Goal: Task Accomplishment & Management: Book appointment/travel/reservation

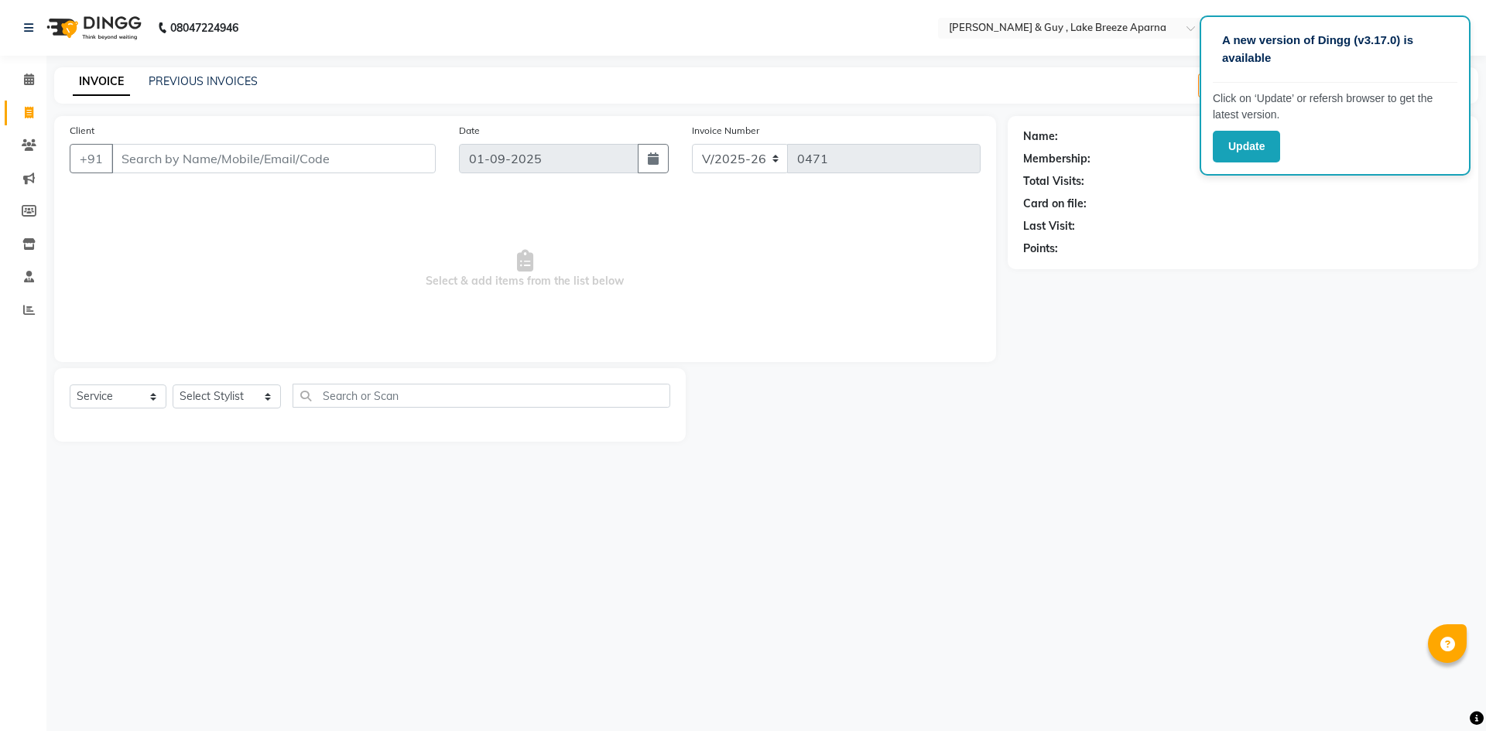
select select "8690"
select select "service"
click at [149, 156] on input "Client" at bounding box center [273, 158] width 324 height 29
type input "900709141"
click at [407, 160] on span "Add Client" at bounding box center [395, 158] width 61 height 15
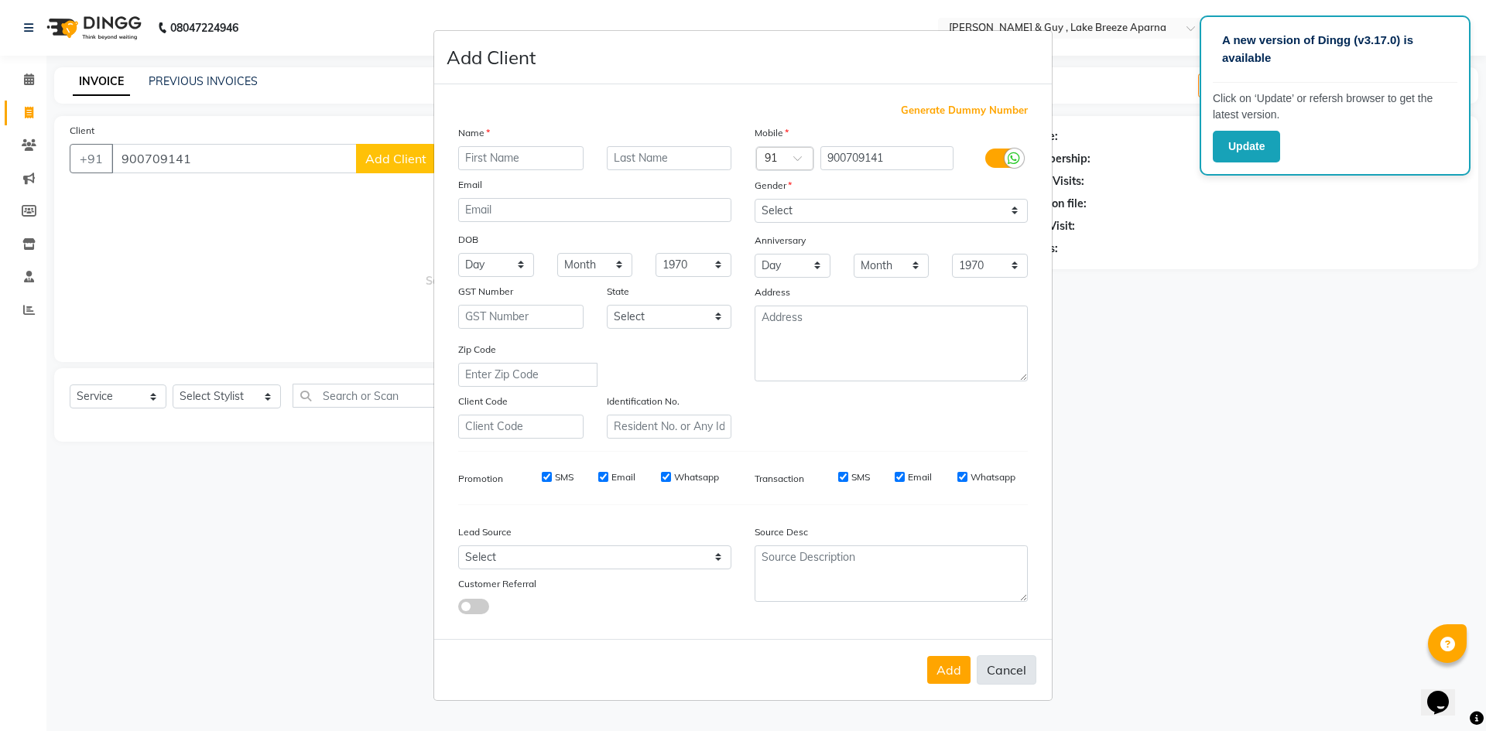
click at [996, 664] on button "Cancel" at bounding box center [1007, 670] width 60 height 29
select select
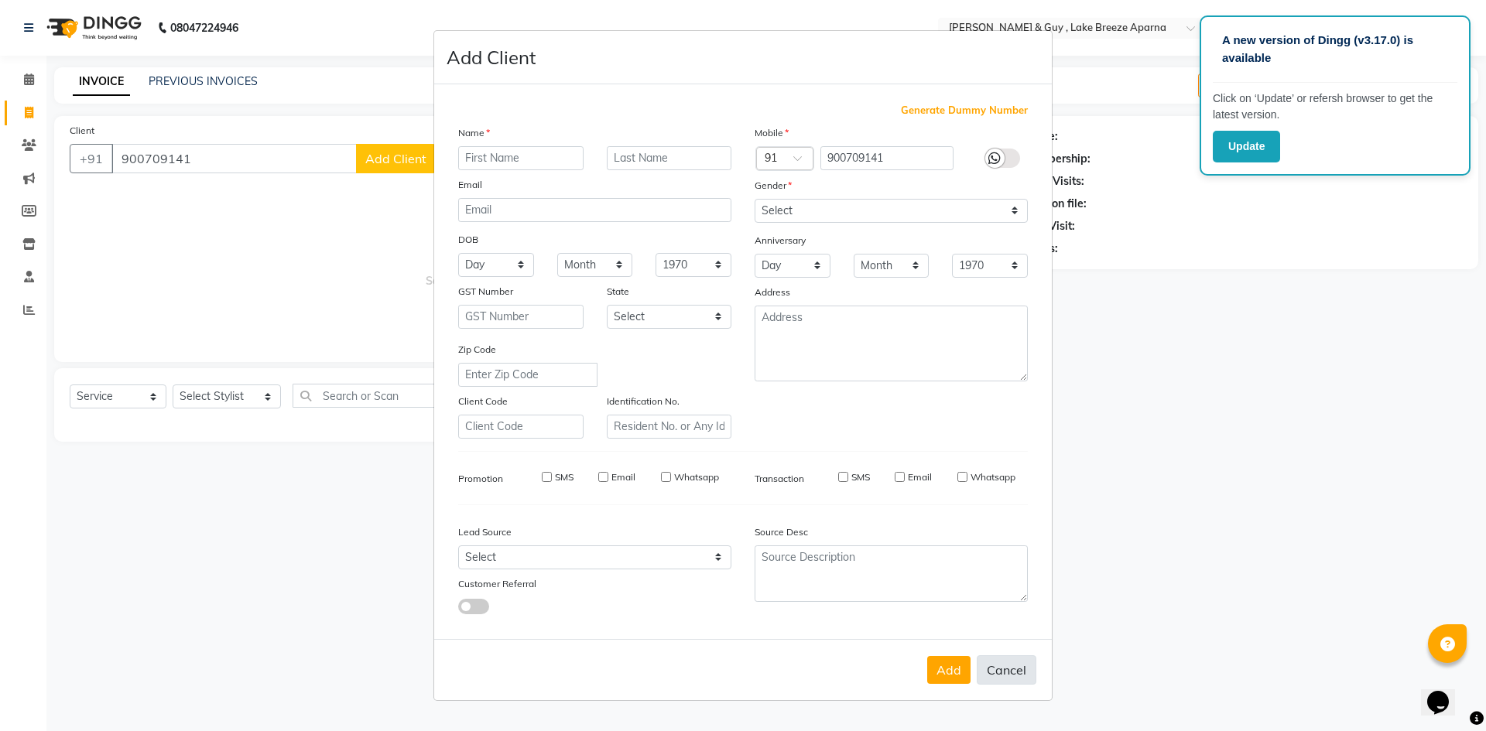
select select
checkbox input "false"
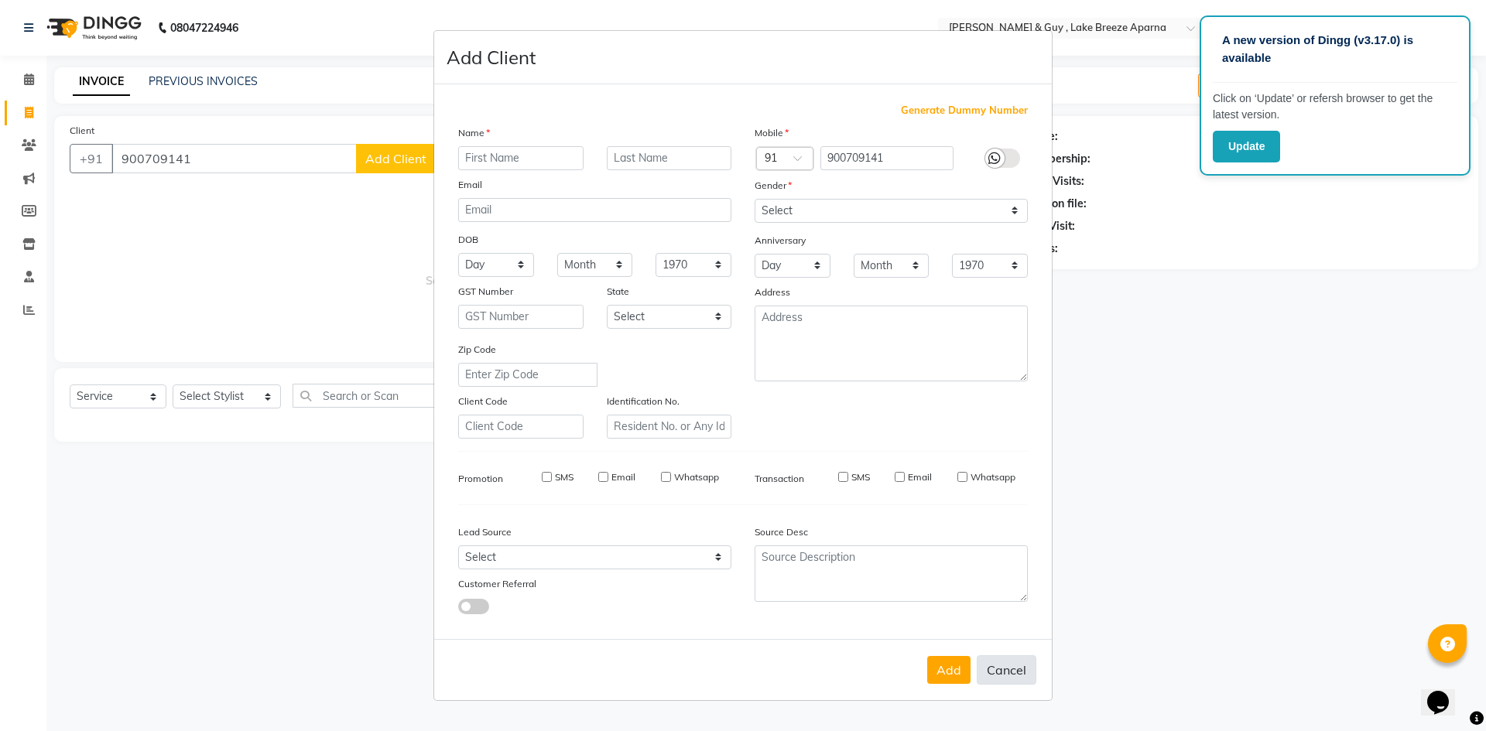
checkbox input "false"
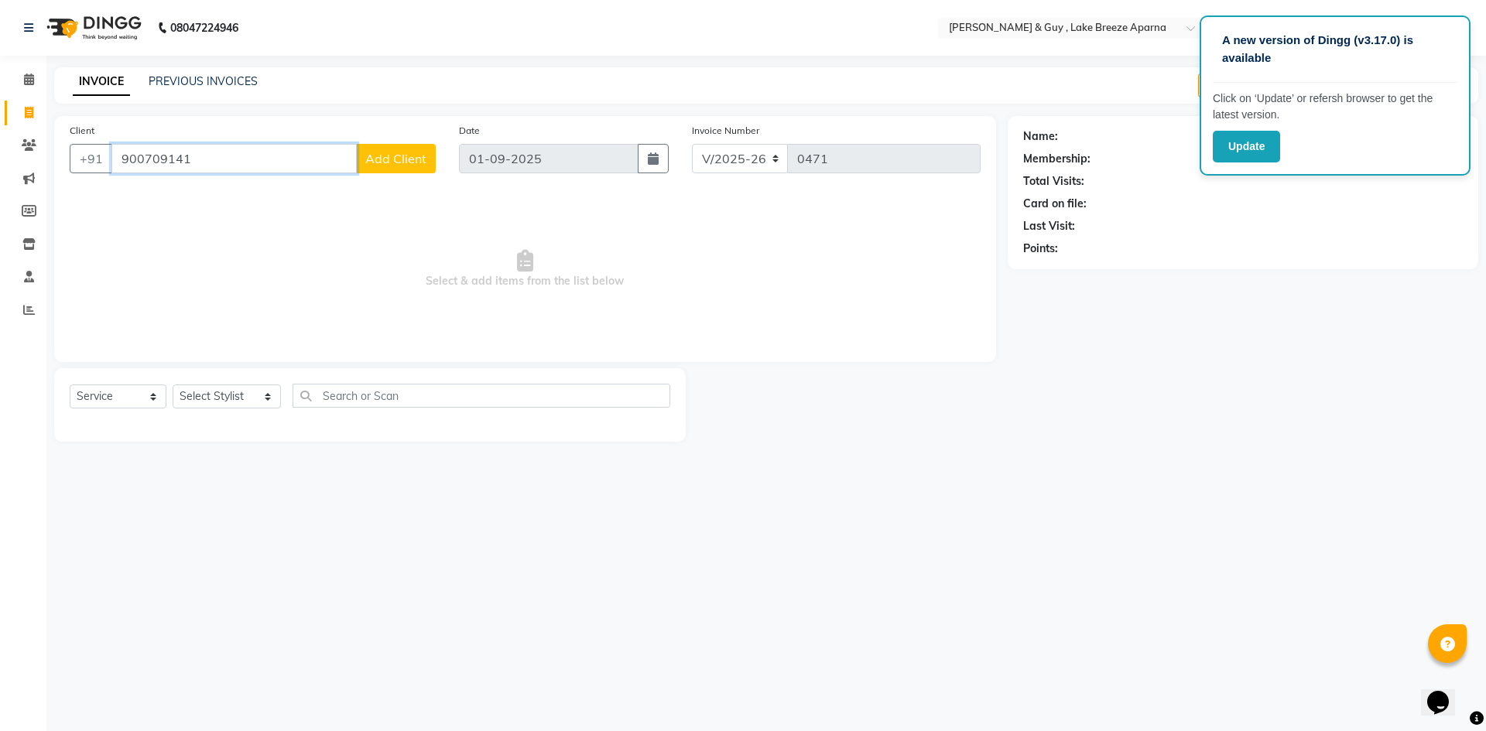
click at [249, 161] on input "900709141" at bounding box center [233, 158] width 245 height 29
type input "9007091471"
click at [392, 166] on span "Add Client" at bounding box center [395, 158] width 61 height 15
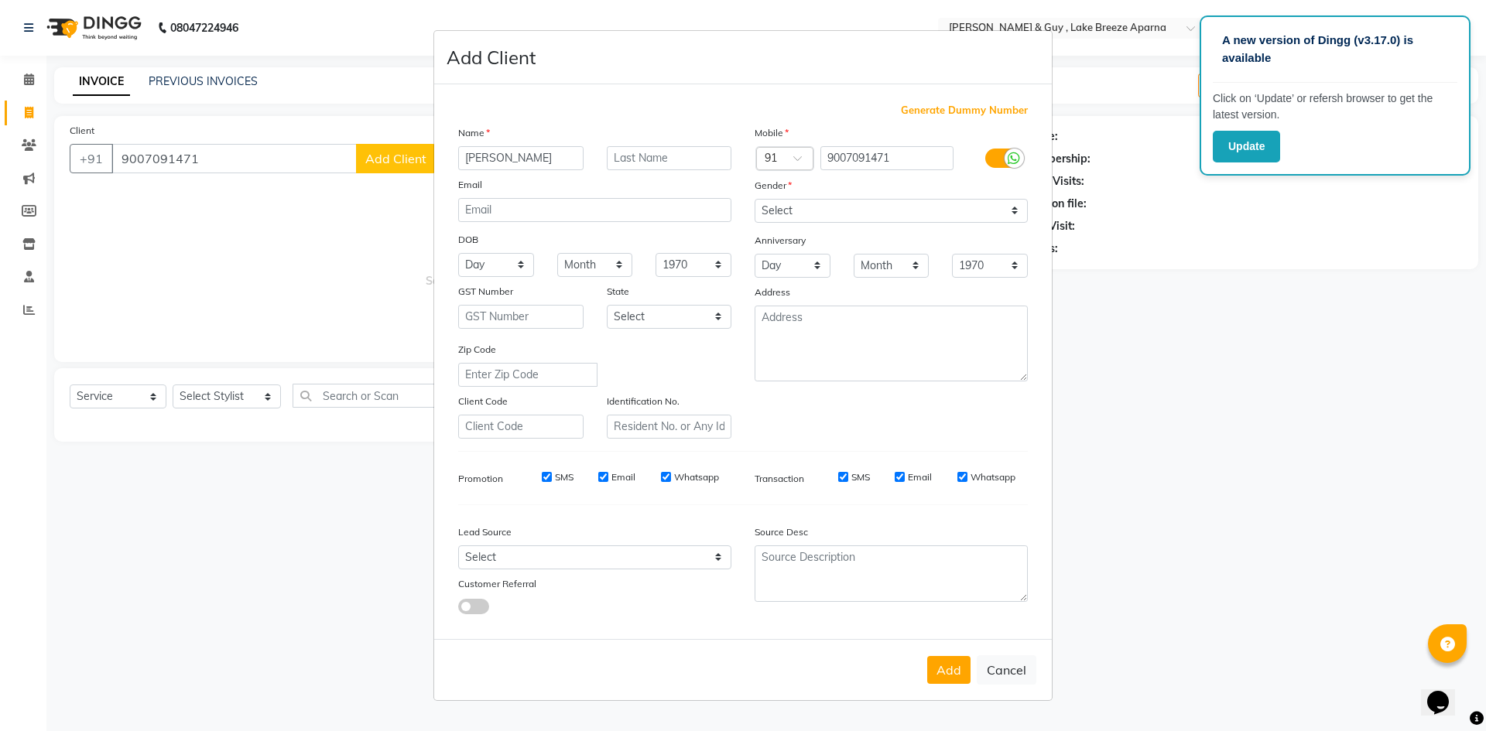
type input "[PERSON_NAME]"
type input "J 501"
click at [871, 212] on select "Select [DEMOGRAPHIC_DATA] [DEMOGRAPHIC_DATA] Other Prefer Not To Say" at bounding box center [891, 211] width 273 height 24
select select "[DEMOGRAPHIC_DATA]"
click at [755, 199] on select "Select [DEMOGRAPHIC_DATA] [DEMOGRAPHIC_DATA] Other Prefer Not To Say" at bounding box center [891, 211] width 273 height 24
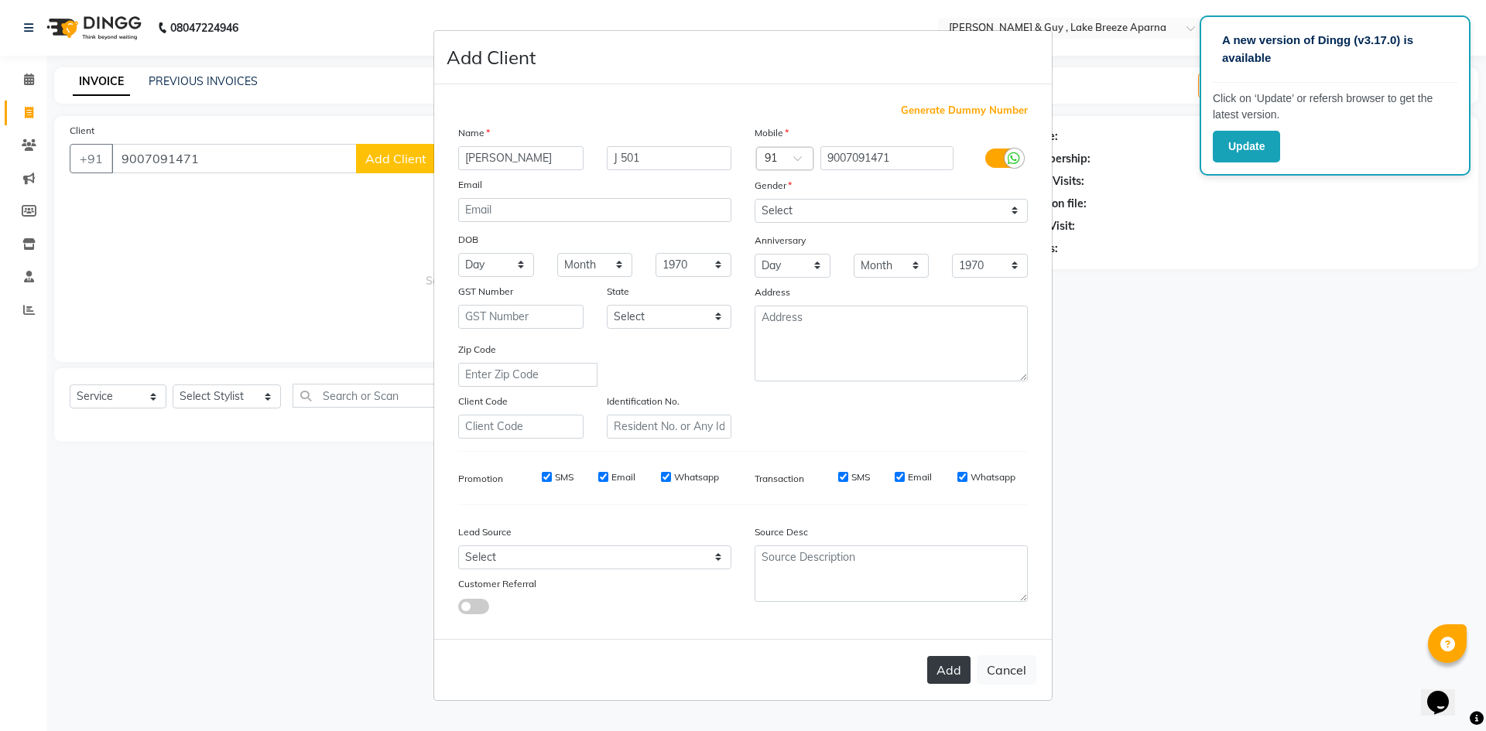
click at [947, 661] on button "Add" at bounding box center [948, 670] width 43 height 28
select select
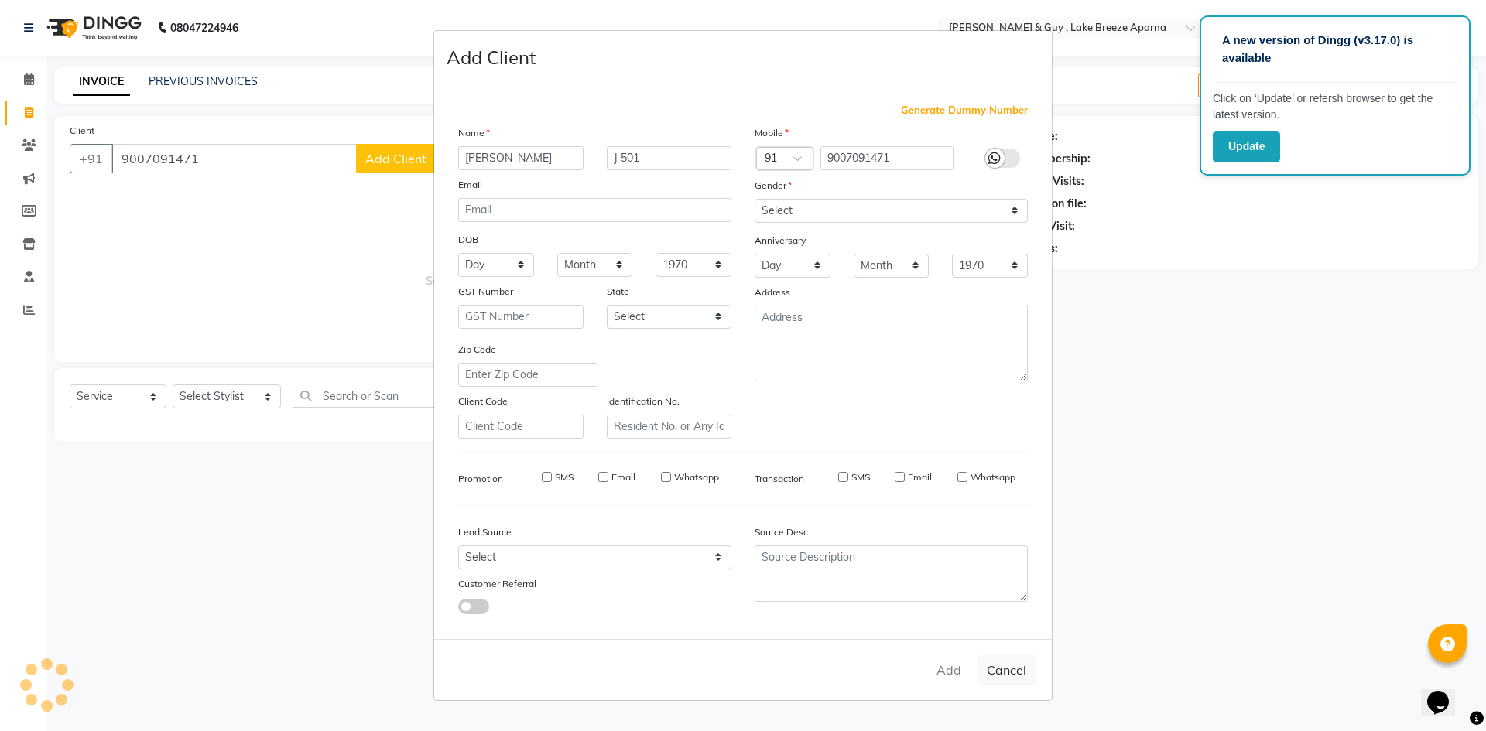
select select
checkbox input "false"
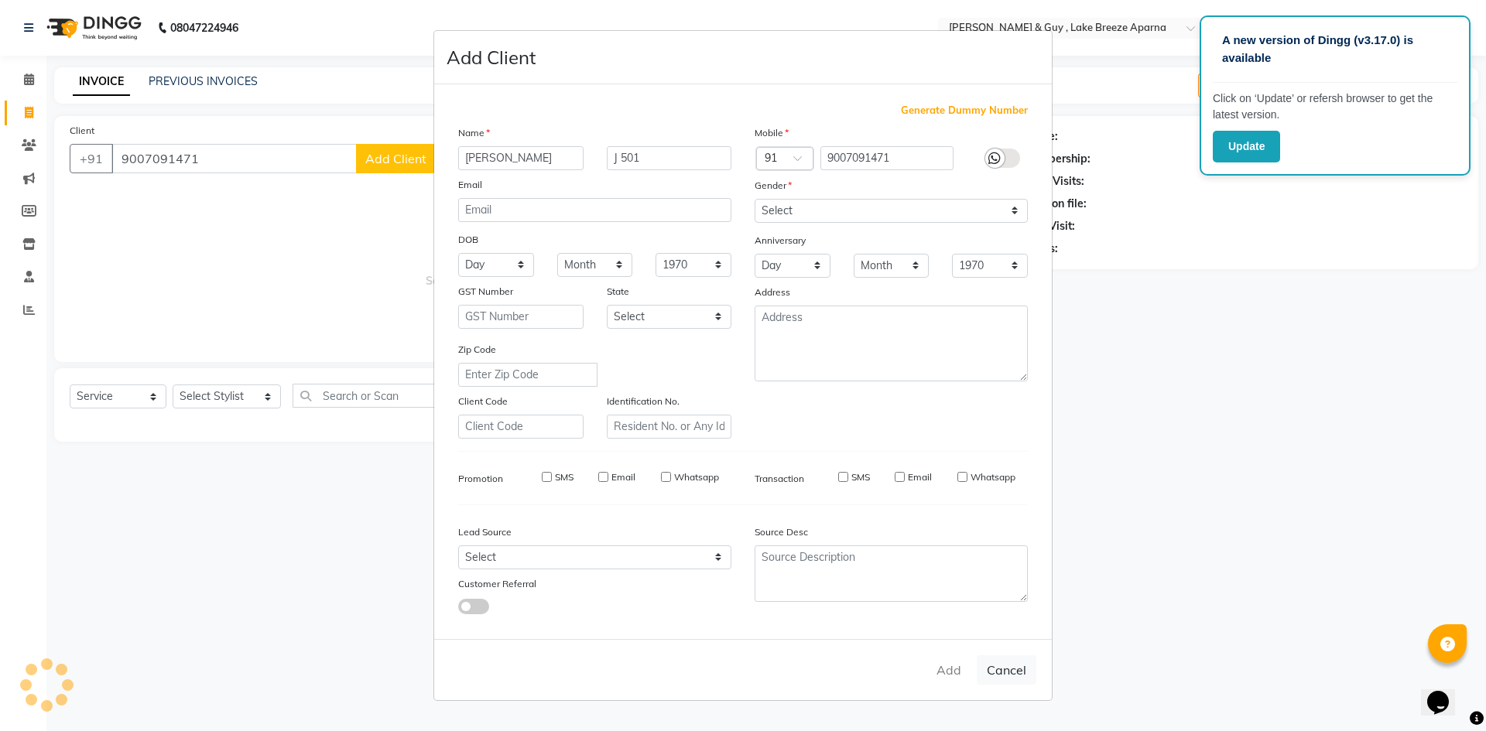
checkbox input "false"
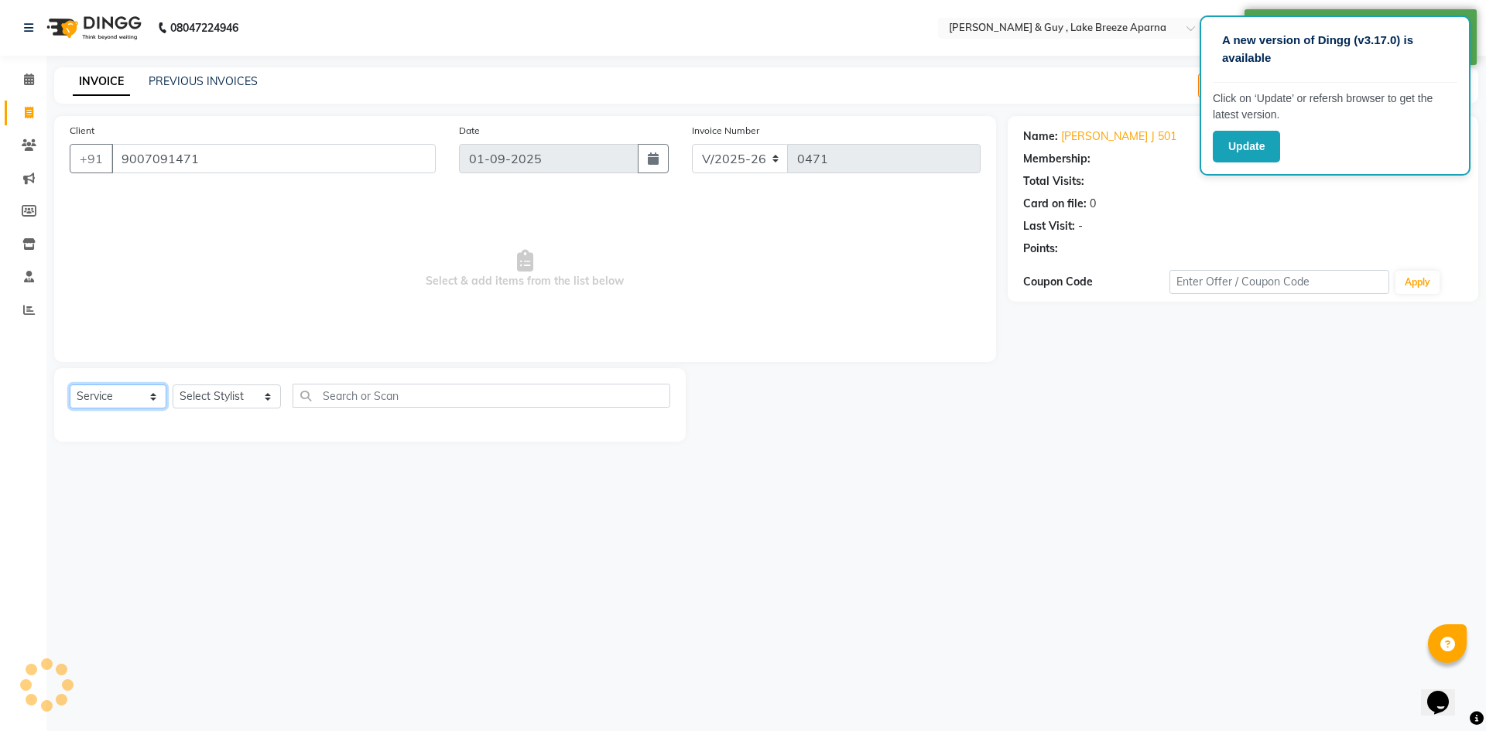
click at [113, 404] on select "Select Service Product Membership Package Voucher Prepaid Gift Card" at bounding box center [118, 397] width 97 height 24
click at [70, 385] on select "Select Service Product Membership Package Voucher Prepaid Gift Card" at bounding box center [118, 397] width 97 height 24
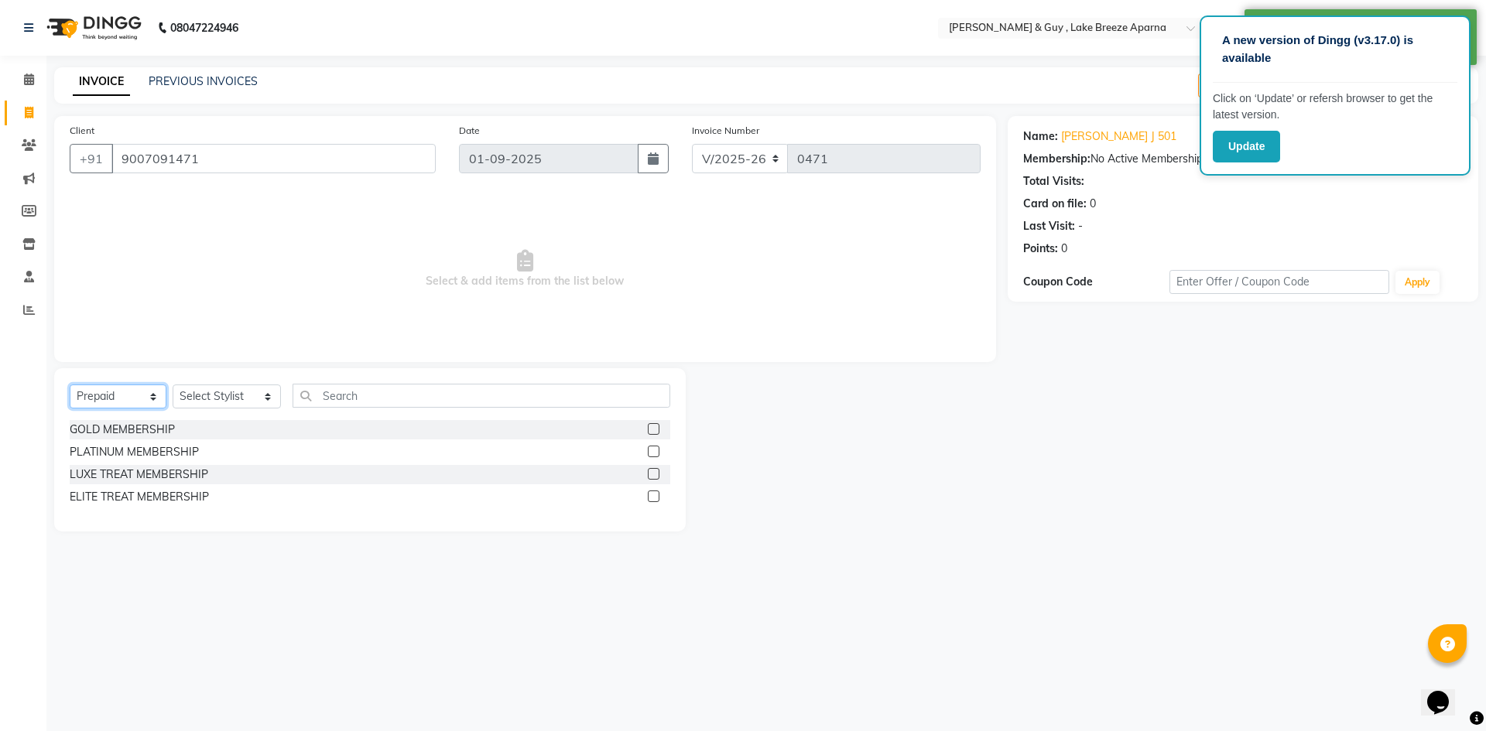
drag, startPoint x: 122, startPoint y: 392, endPoint x: 122, endPoint y: 406, distance: 14.7
click at [122, 392] on select "Select Service Product Membership Package Voucher Prepaid Gift Card" at bounding box center [118, 397] width 97 height 24
select select "product"
click at [70, 385] on select "Select Service Product Membership Package Voucher Prepaid Gift Card" at bounding box center [118, 397] width 97 height 24
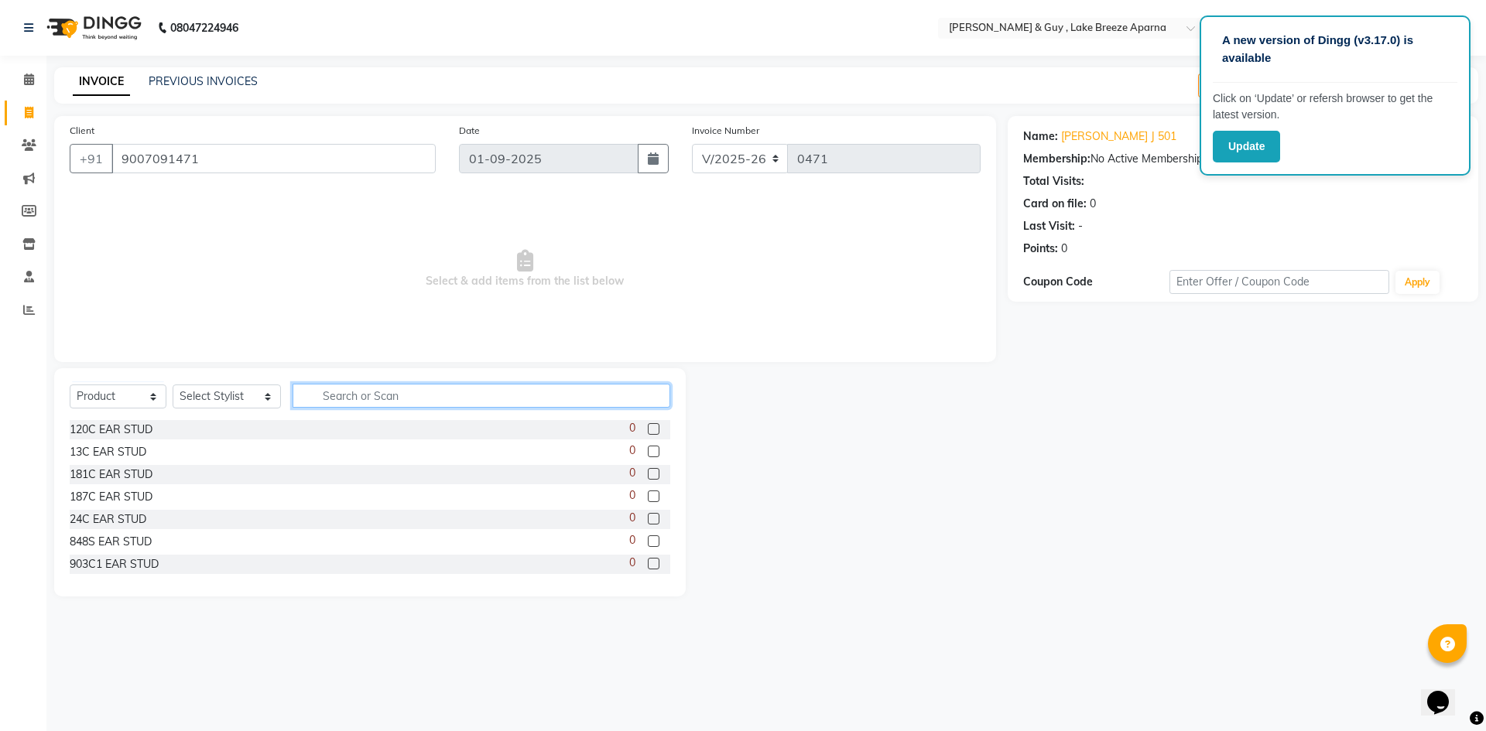
click at [327, 396] on input "text" at bounding box center [482, 396] width 378 height 24
click at [256, 400] on select "Select Stylist ANAS ASLAM [DEMOGRAPHIC_DATA][PERSON_NAME] MANAGER [PERSON_NAME]…" at bounding box center [227, 397] width 108 height 24
select select "87994"
click at [173, 385] on select "Select Stylist ANAS ASLAM [DEMOGRAPHIC_DATA][PERSON_NAME] MANAGER [PERSON_NAME]…" at bounding box center [227, 397] width 108 height 24
click at [303, 396] on input "text" at bounding box center [482, 396] width 378 height 24
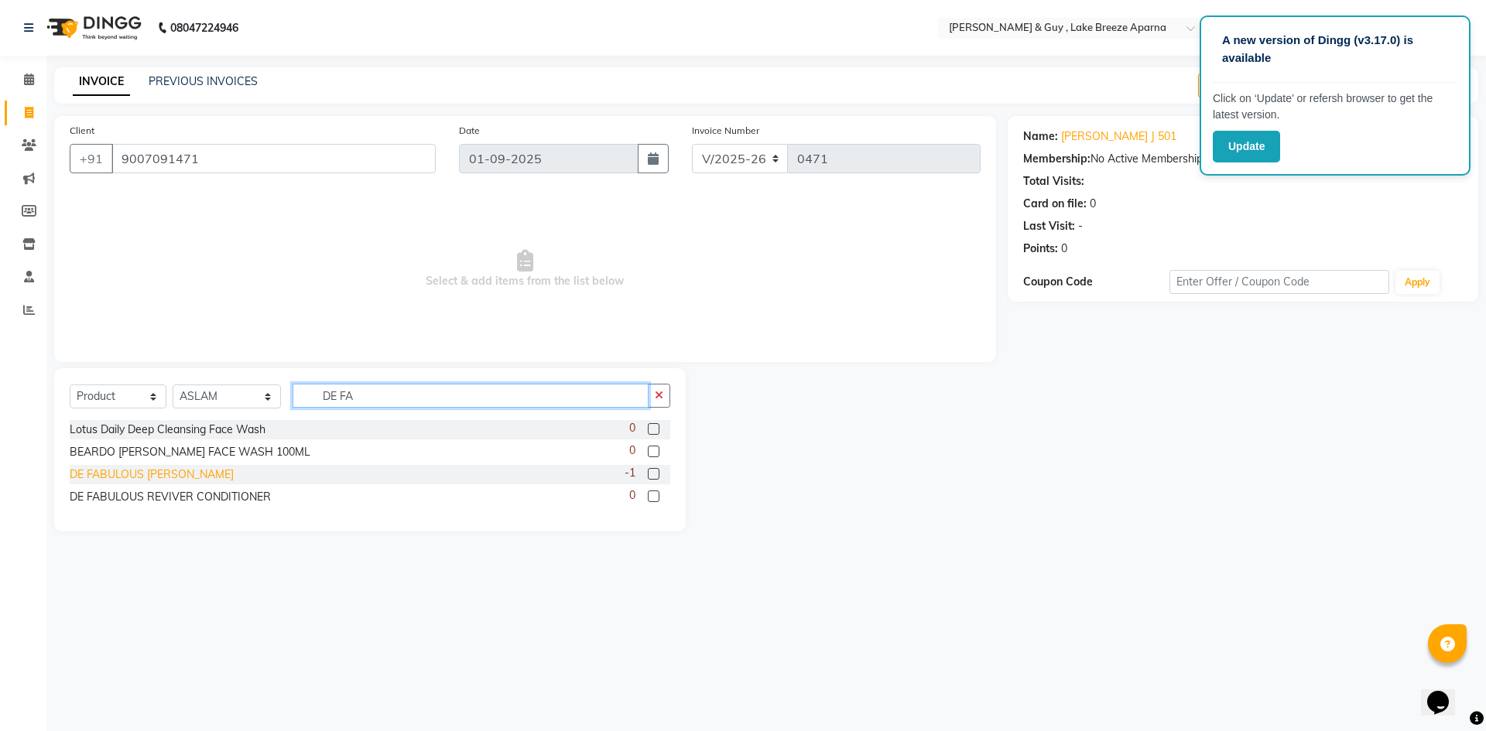
type input "DE FA"
click at [211, 477] on div "DE FABULOUS [PERSON_NAME]" at bounding box center [152, 475] width 164 height 16
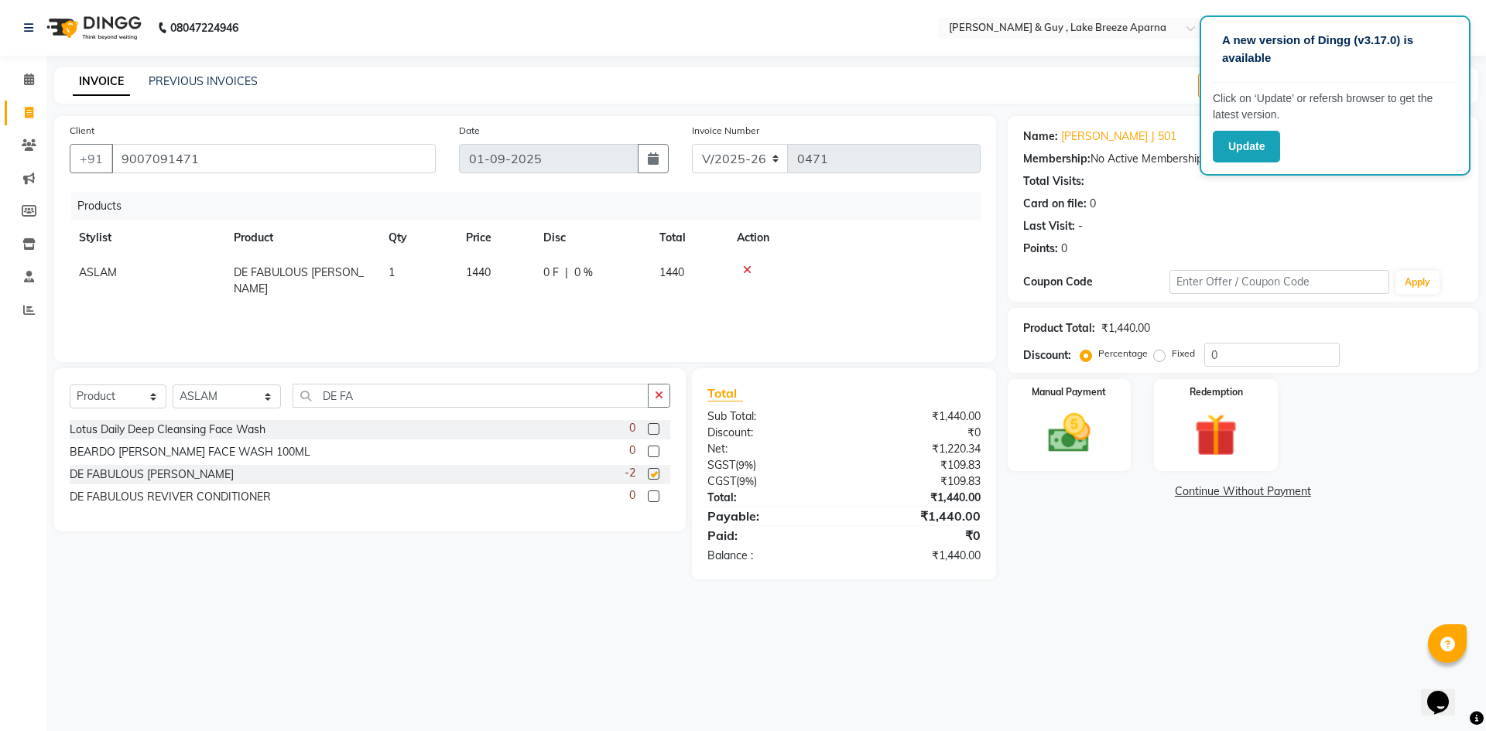
checkbox input "false"
click at [470, 276] on span "1440" at bounding box center [478, 272] width 25 height 14
select select "87994"
drag, startPoint x: 512, startPoint y: 277, endPoint x: 263, endPoint y: 304, distance: 250.7
click at [351, 304] on div "Products Stylist Product Qty Price Disc Total Action ANAS ASLAM [DEMOGRAPHIC_DA…" at bounding box center [525, 269] width 911 height 155
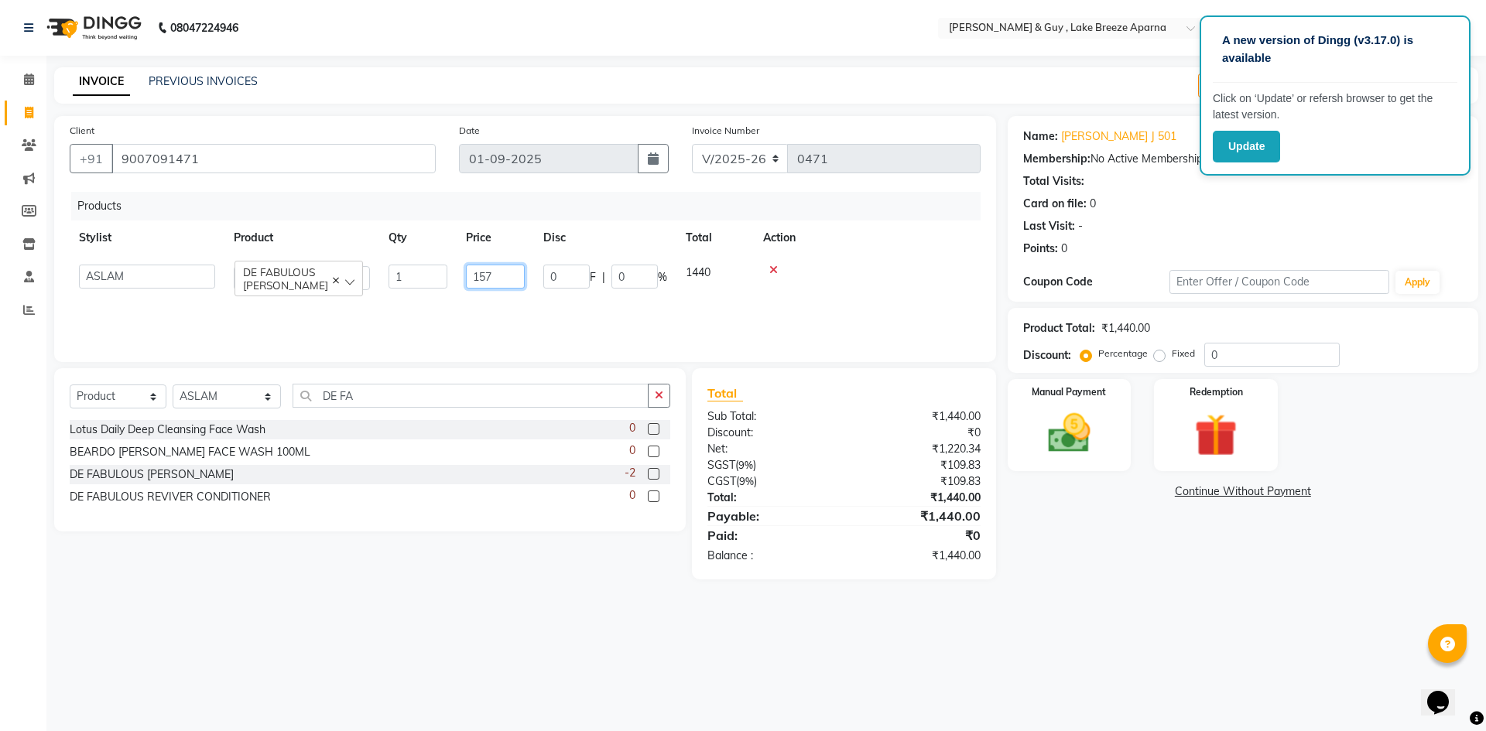
type input "1575"
click at [1195, 631] on div "A new version of Dingg (v3.17.0) is available Click on ‘Update’ or refersh brow…" at bounding box center [743, 365] width 1486 height 731
click at [1077, 453] on img at bounding box center [1069, 433] width 72 height 51
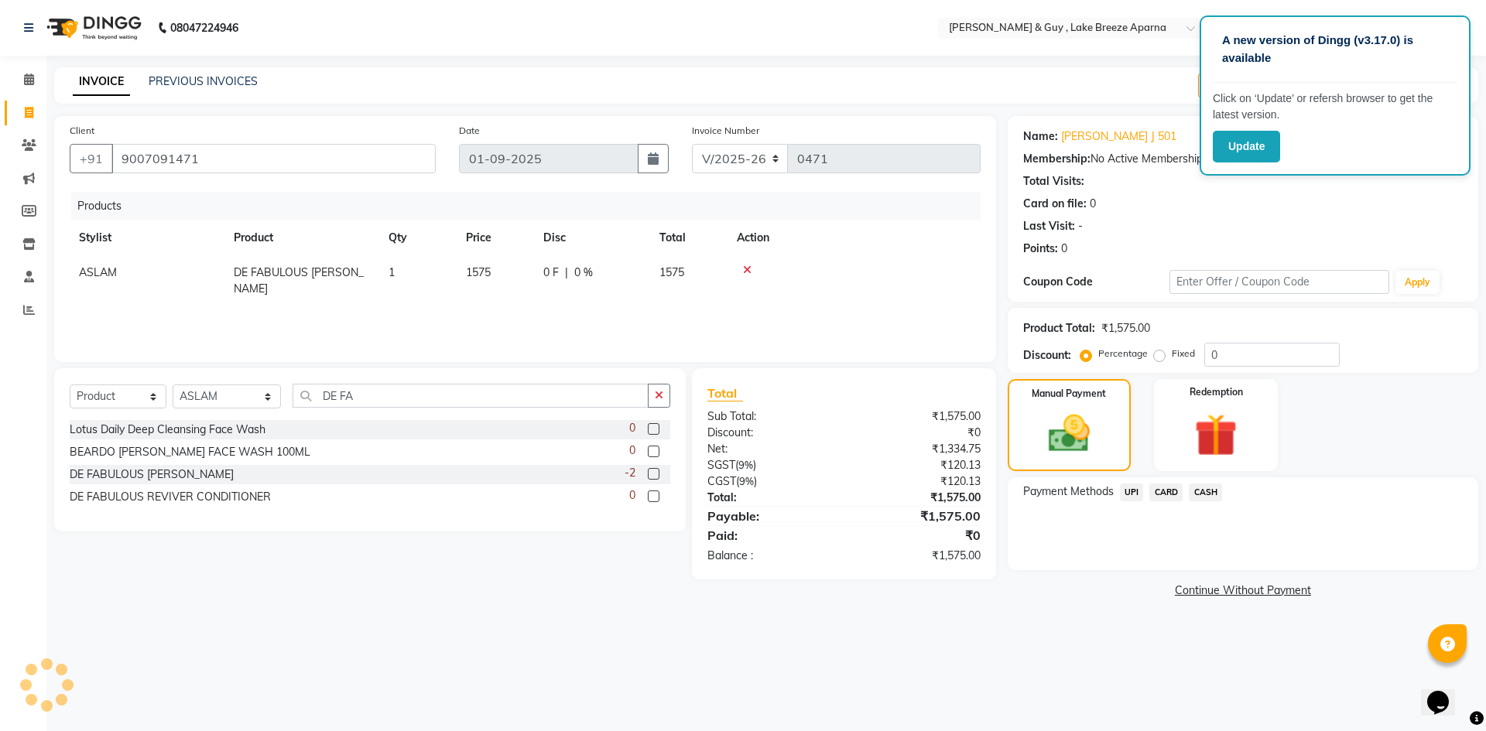
click at [1136, 490] on span "UPI" at bounding box center [1132, 493] width 24 height 18
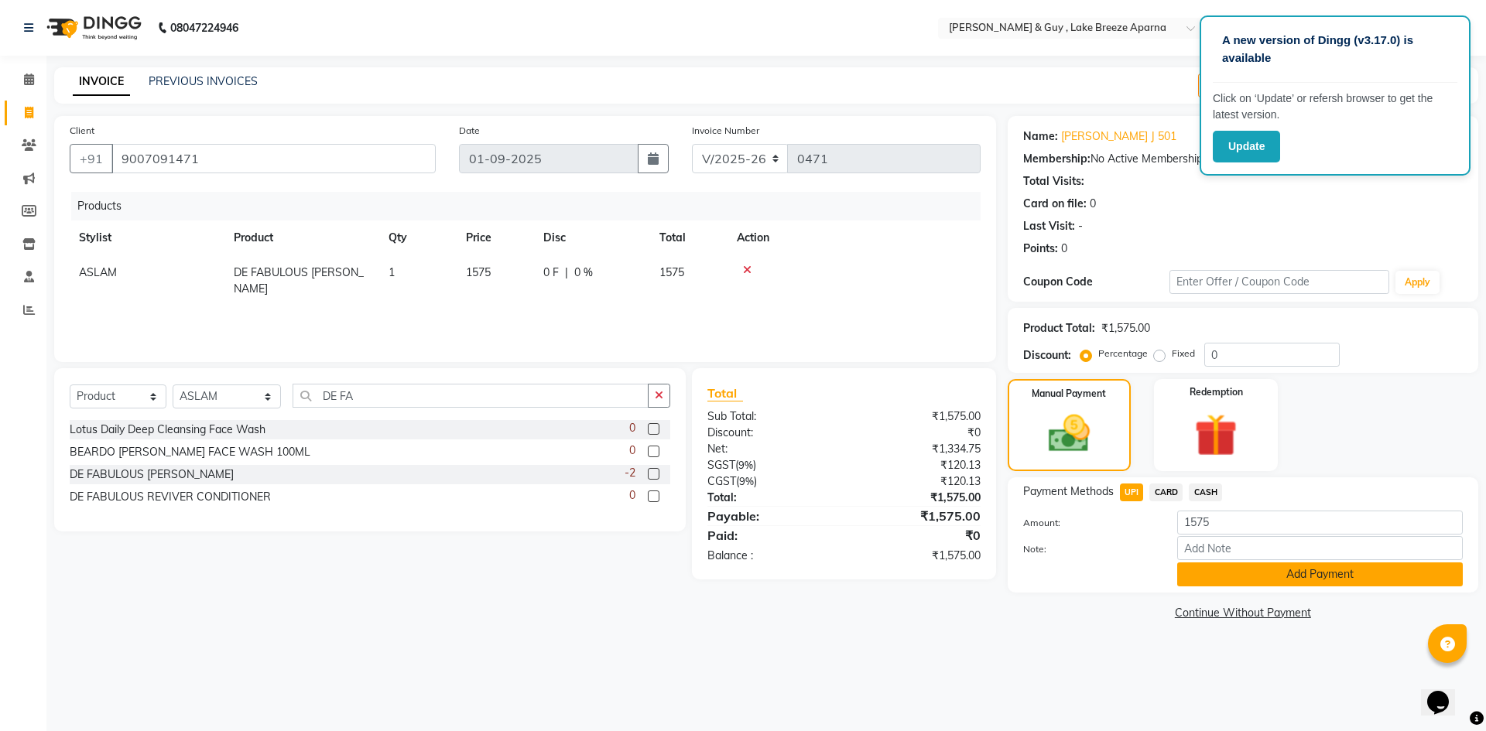
click at [1382, 568] on button "Add Payment" at bounding box center [1320, 575] width 286 height 24
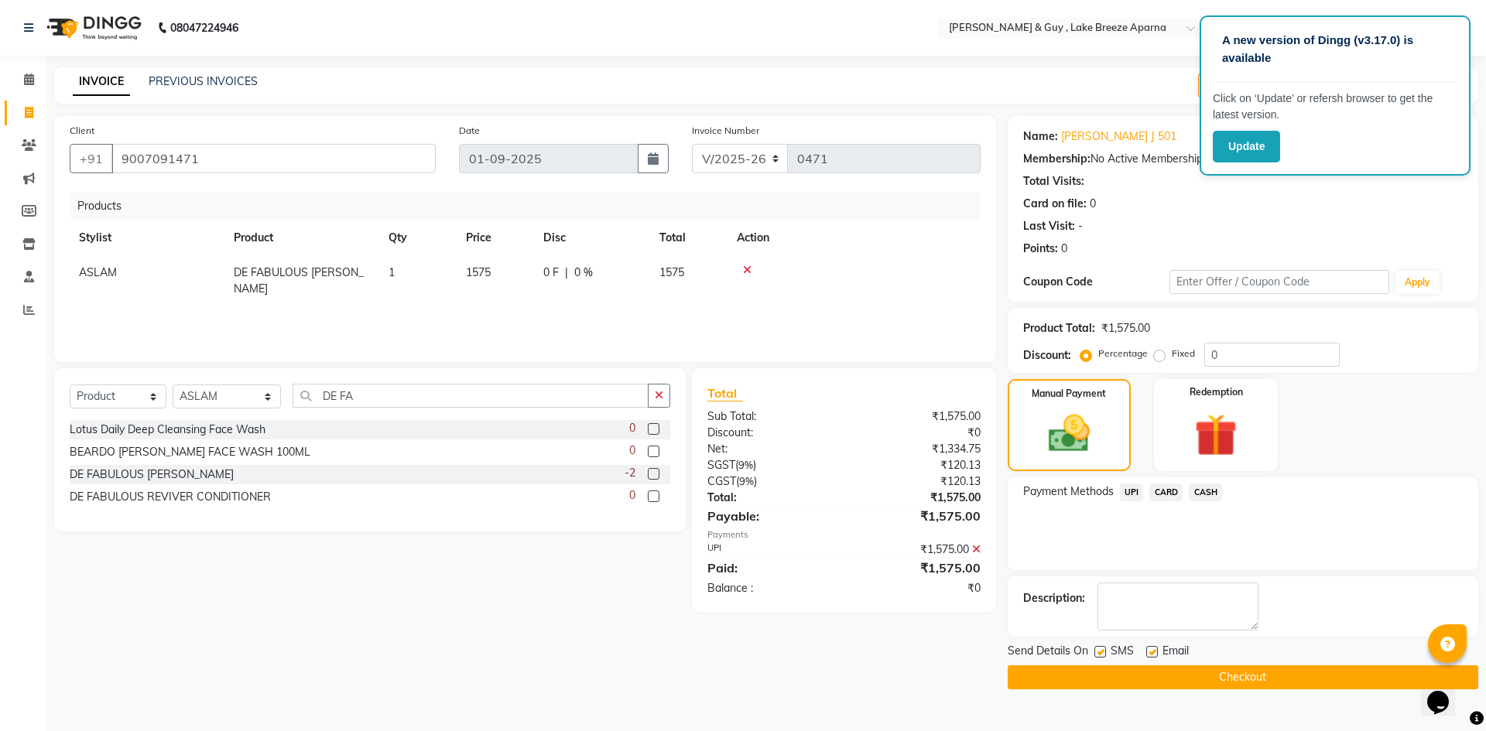
click at [1340, 678] on button "Checkout" at bounding box center [1243, 678] width 471 height 24
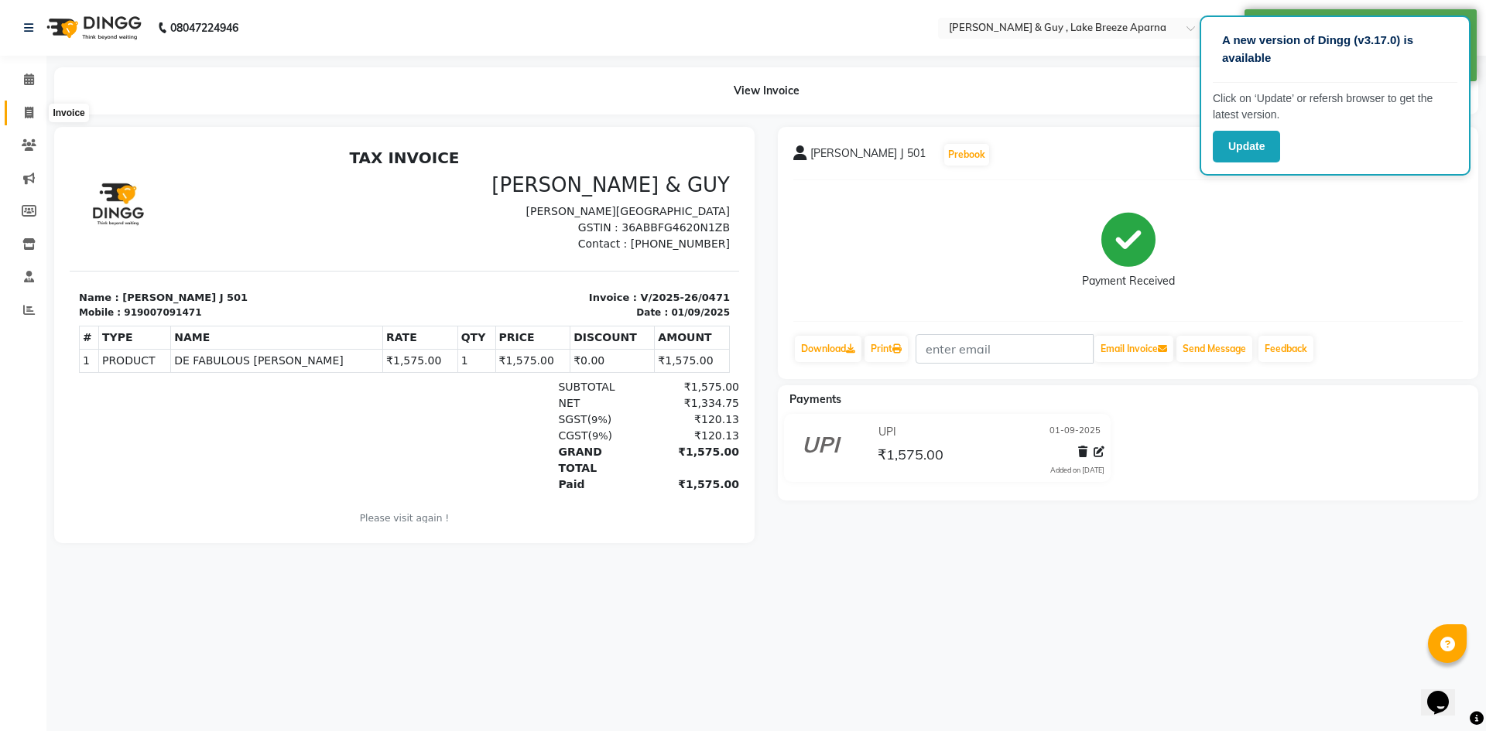
click at [29, 112] on icon at bounding box center [29, 113] width 9 height 12
select select "service"
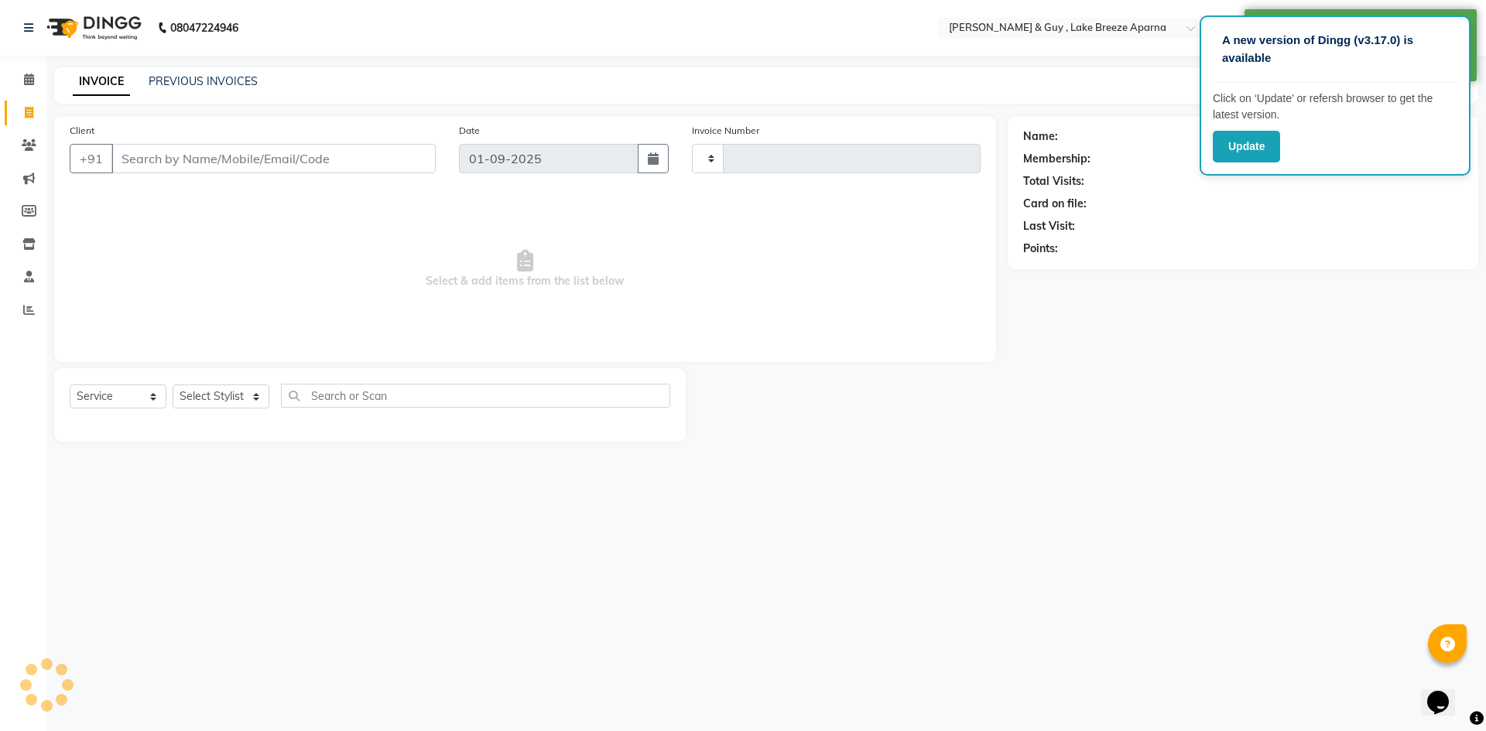
type input "0472"
select select "8690"
click at [26, 84] on icon at bounding box center [29, 80] width 10 height 12
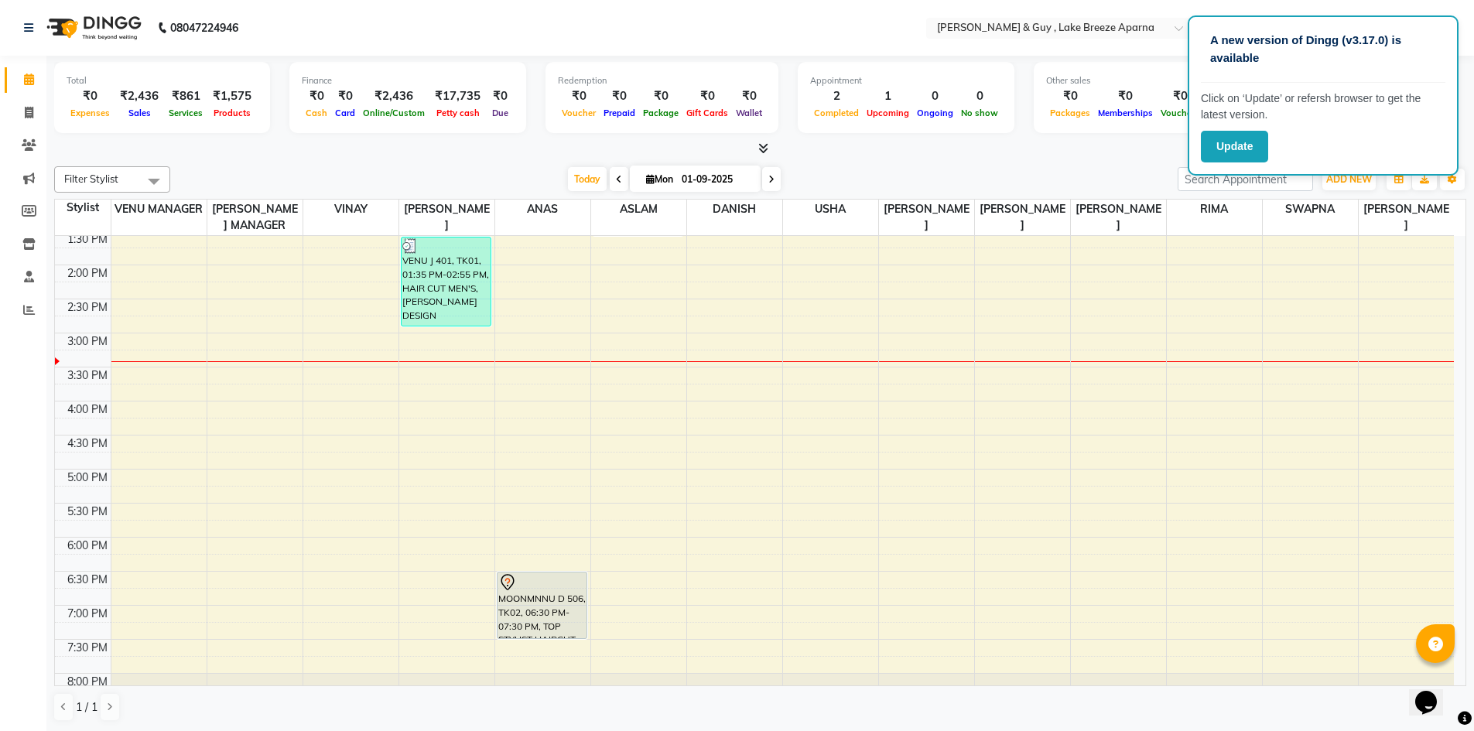
scroll to position [387, 0]
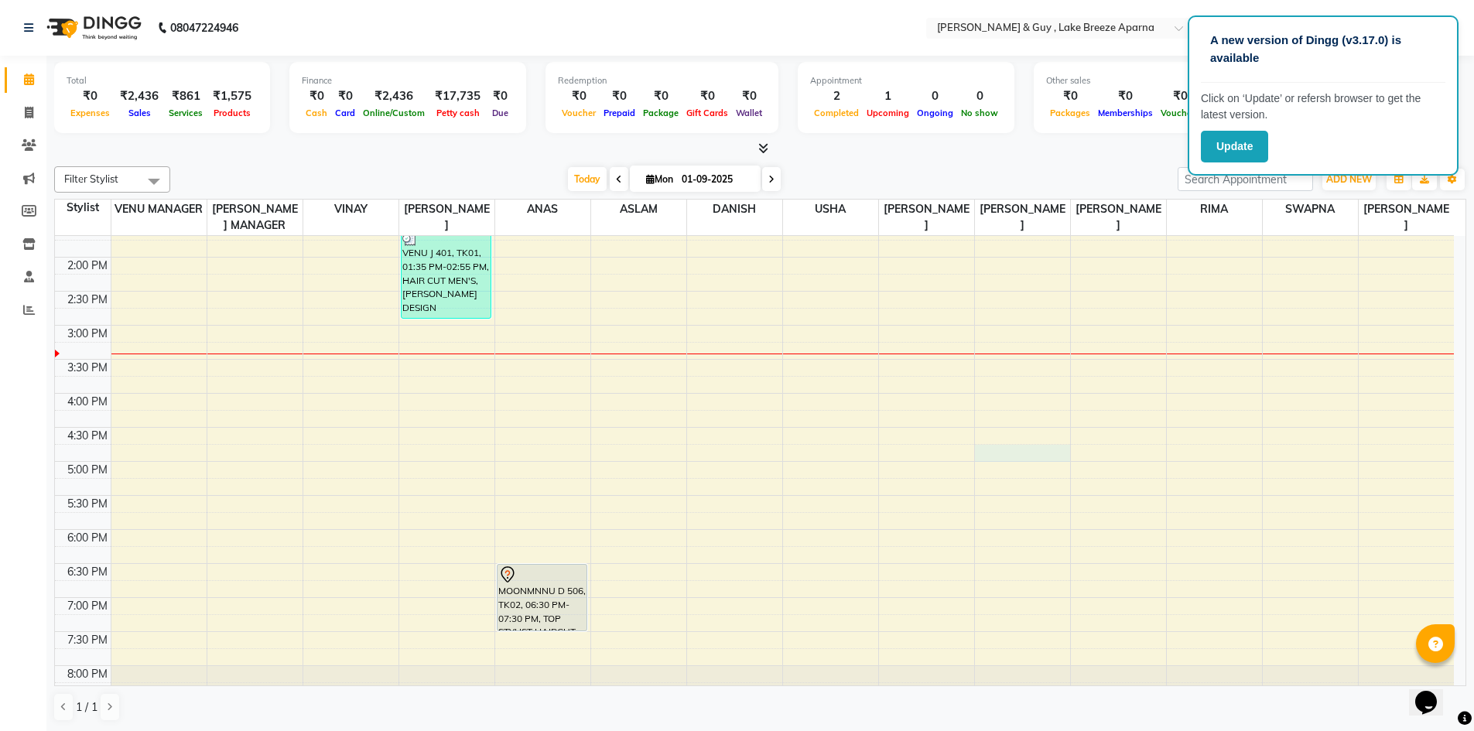
click at [1007, 450] on div "8:00 AM 8:30 AM 9:00 AM 9:30 AM 10:00 AM 10:30 AM 11:00 AM 11:30 AM 12:00 PM 12…" at bounding box center [754, 291] width 1399 height 885
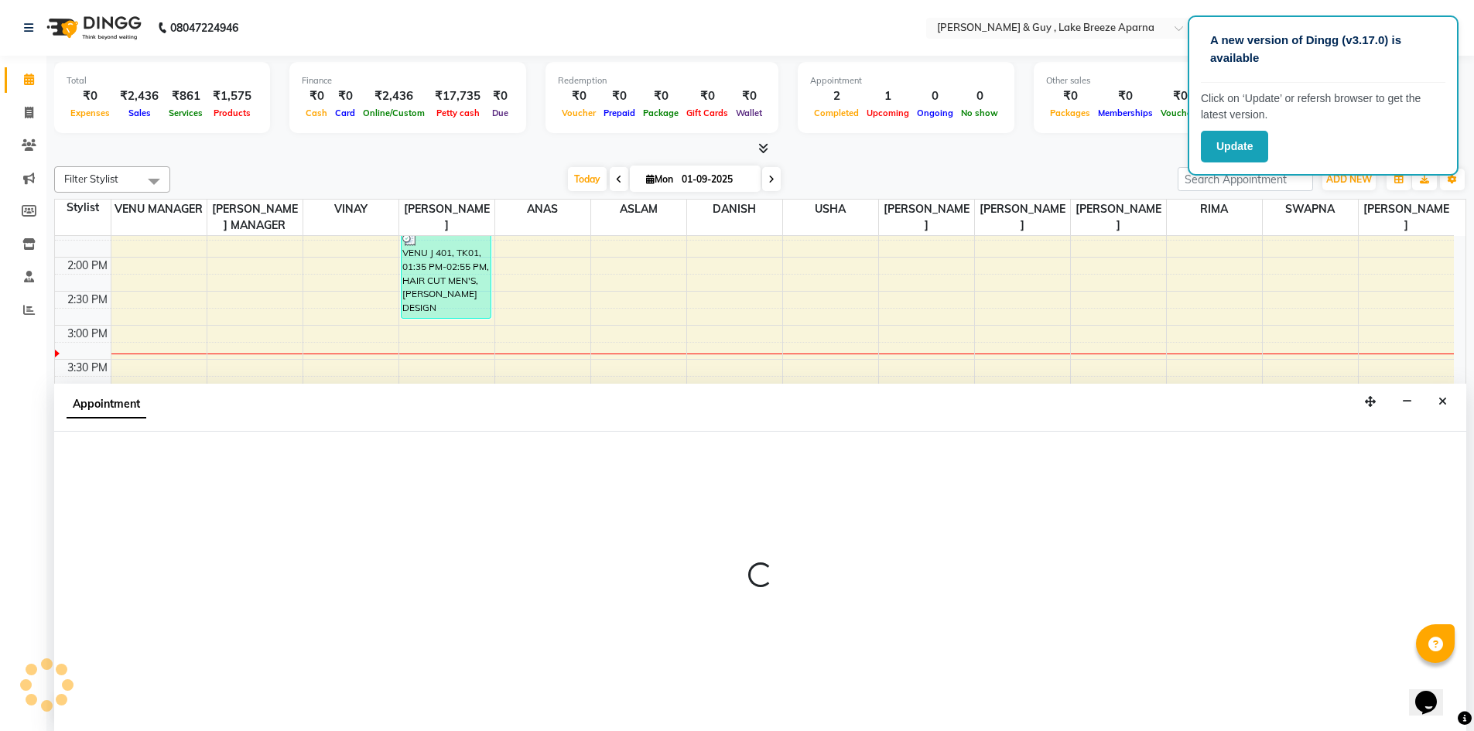
scroll to position [1, 0]
select select "88277"
select select "1005"
select select "tentative"
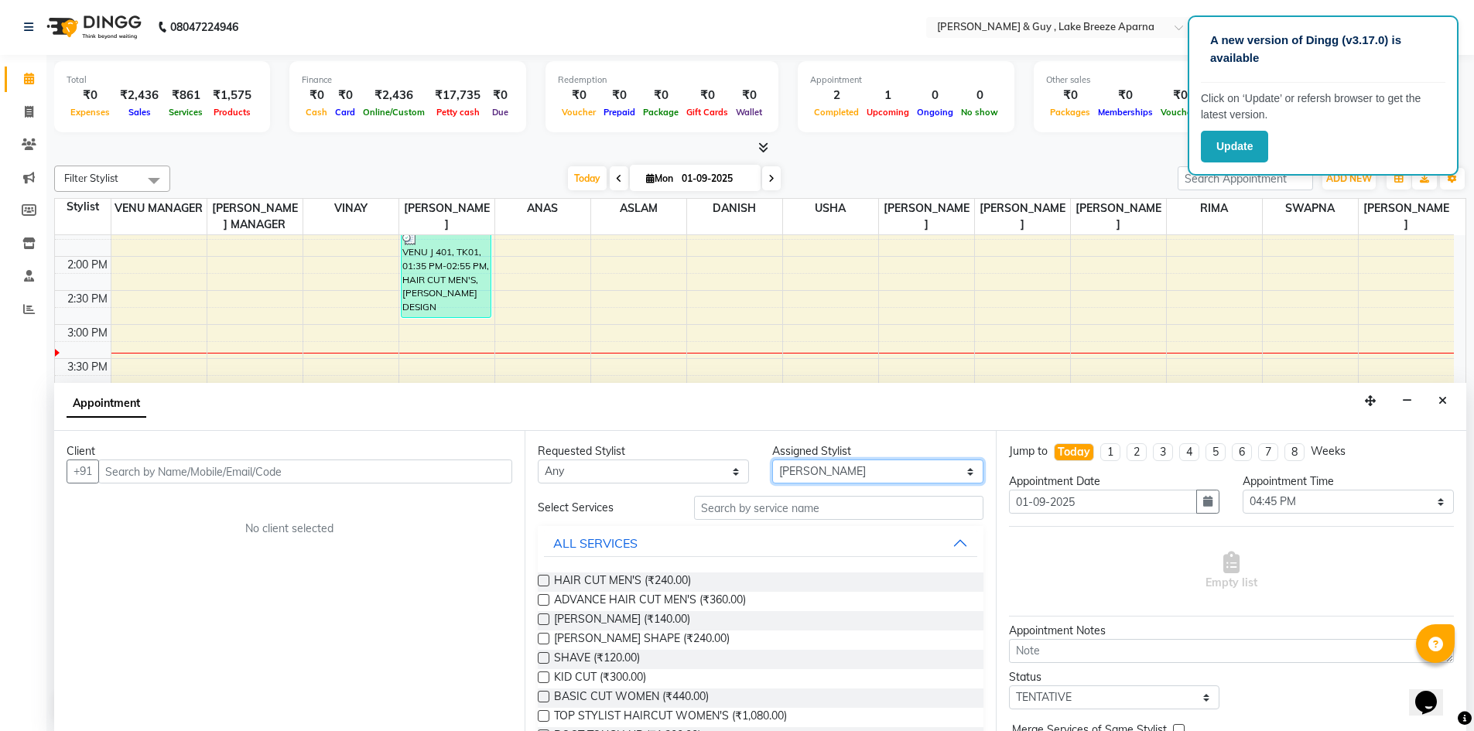
click at [800, 464] on select "Select ANAS ASLAM DANISH [PERSON_NAME] MANAGER [PERSON_NAME] [PERSON_NAME] [PER…" at bounding box center [877, 472] width 211 height 24
select select "88866"
click at [772, 460] on select "Select ANAS ASLAM DANISH [PERSON_NAME] MANAGER [PERSON_NAME] [PERSON_NAME] [PER…" at bounding box center [877, 472] width 211 height 24
click at [782, 512] on input "text" at bounding box center [838, 508] width 289 height 24
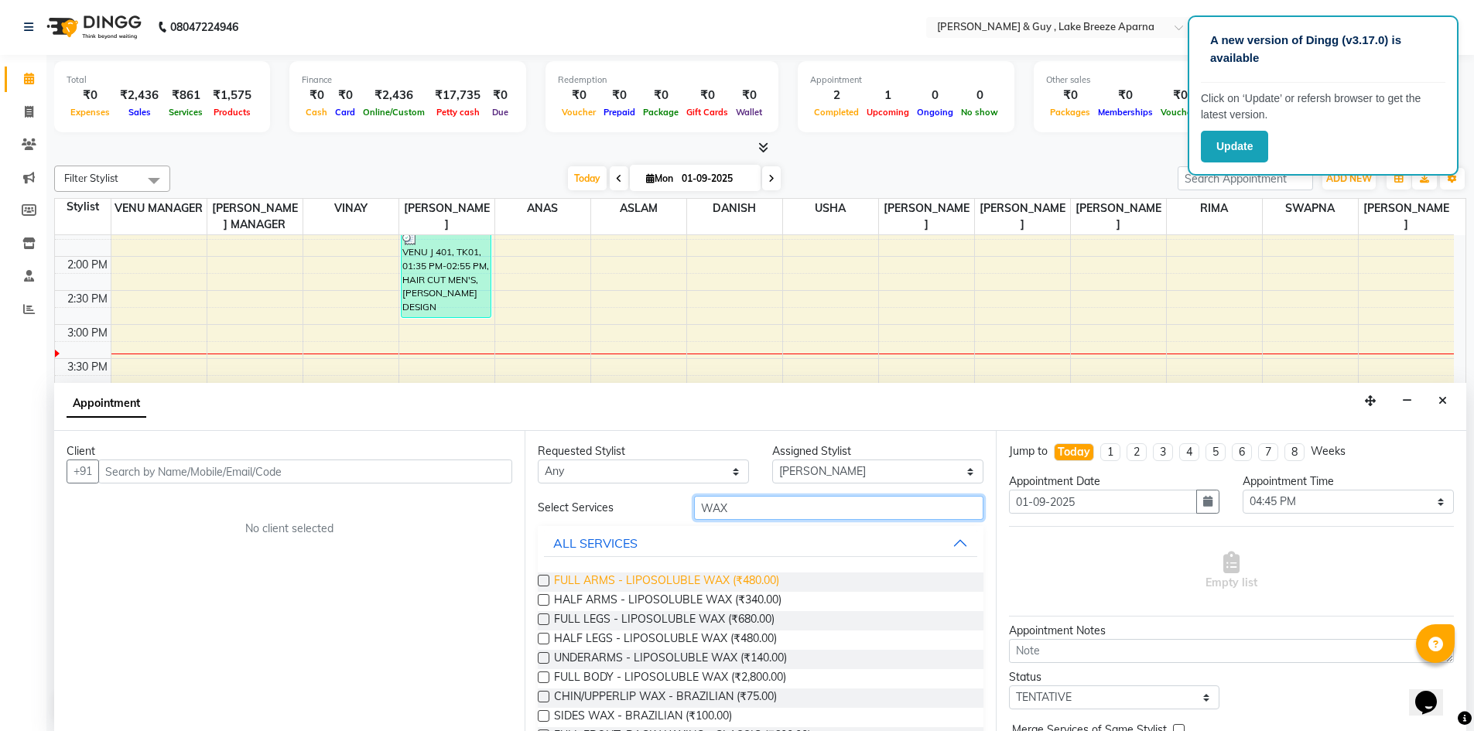
type input "WAX"
click at [631, 589] on span "FULL ARMS - LIPOSOLUBLE WAX (₹480.00)" at bounding box center [666, 582] width 225 height 19
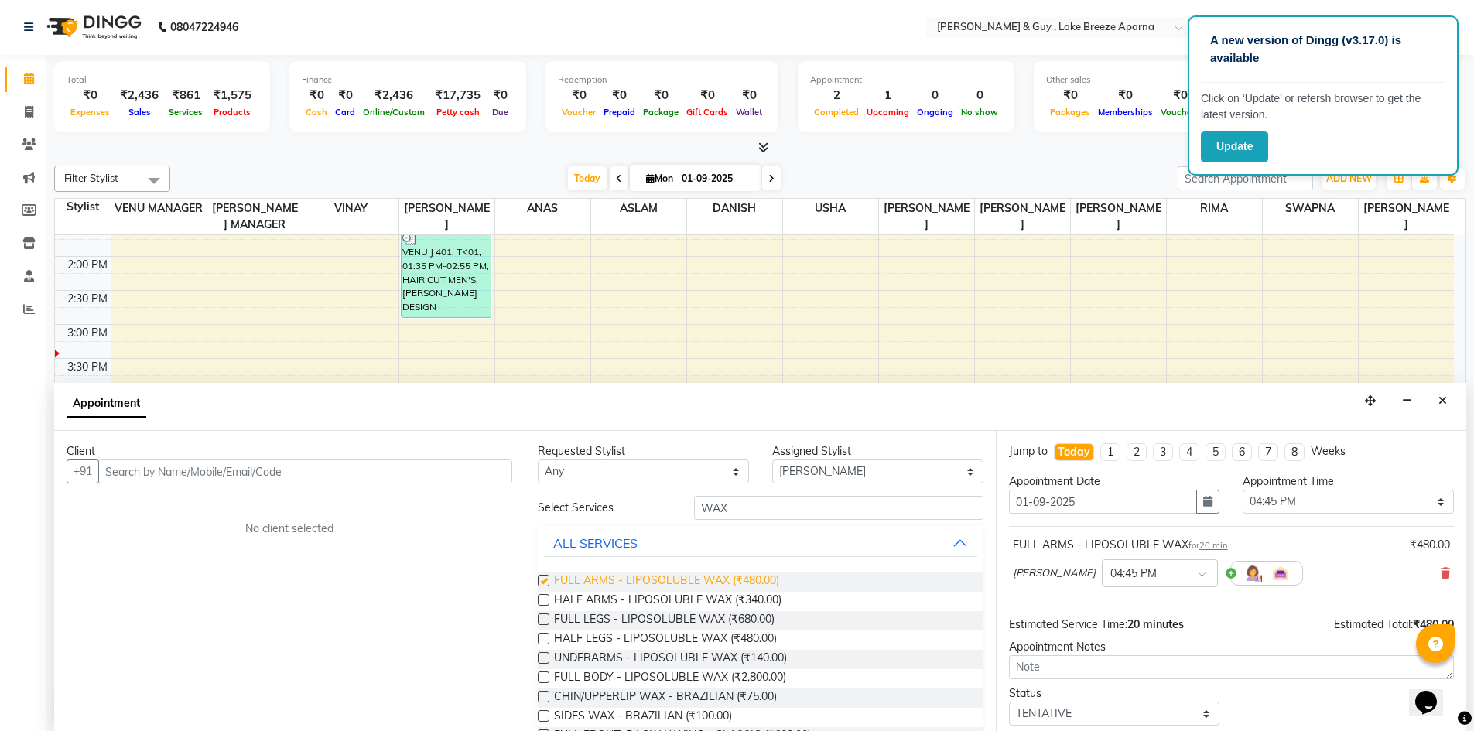
checkbox input "false"
drag, startPoint x: 773, startPoint y: 503, endPoint x: 546, endPoint y: 546, distance: 231.6
click at [604, 539] on div "Select Services WAX ALL SERVICES FULL ARMS - LIPOSOLUBLE WAX (₹480.00) HALF ARM…" at bounding box center [760, 656] width 445 height 321
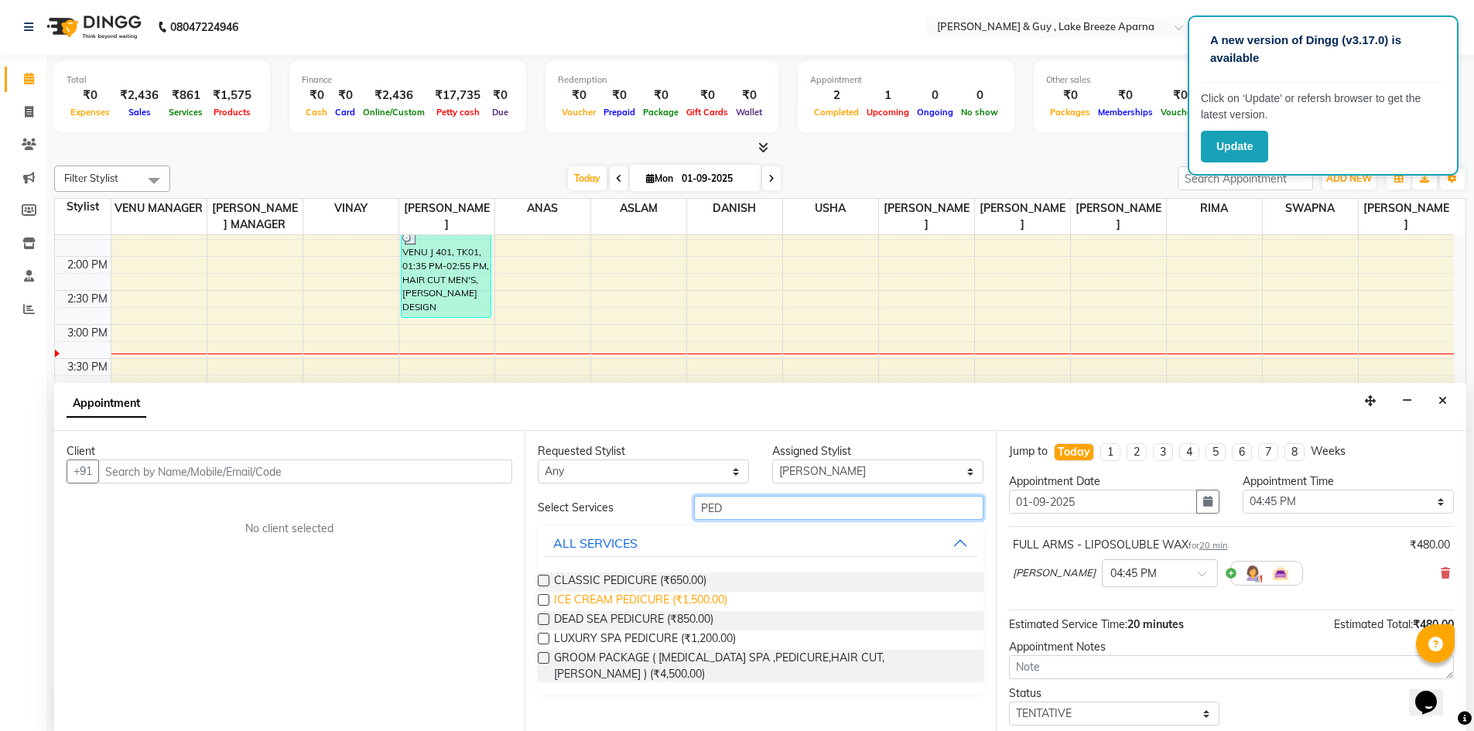
type input "PED"
click at [673, 597] on span "ICE CREAM PEDICURE (₹1,500.00)" at bounding box center [640, 601] width 173 height 19
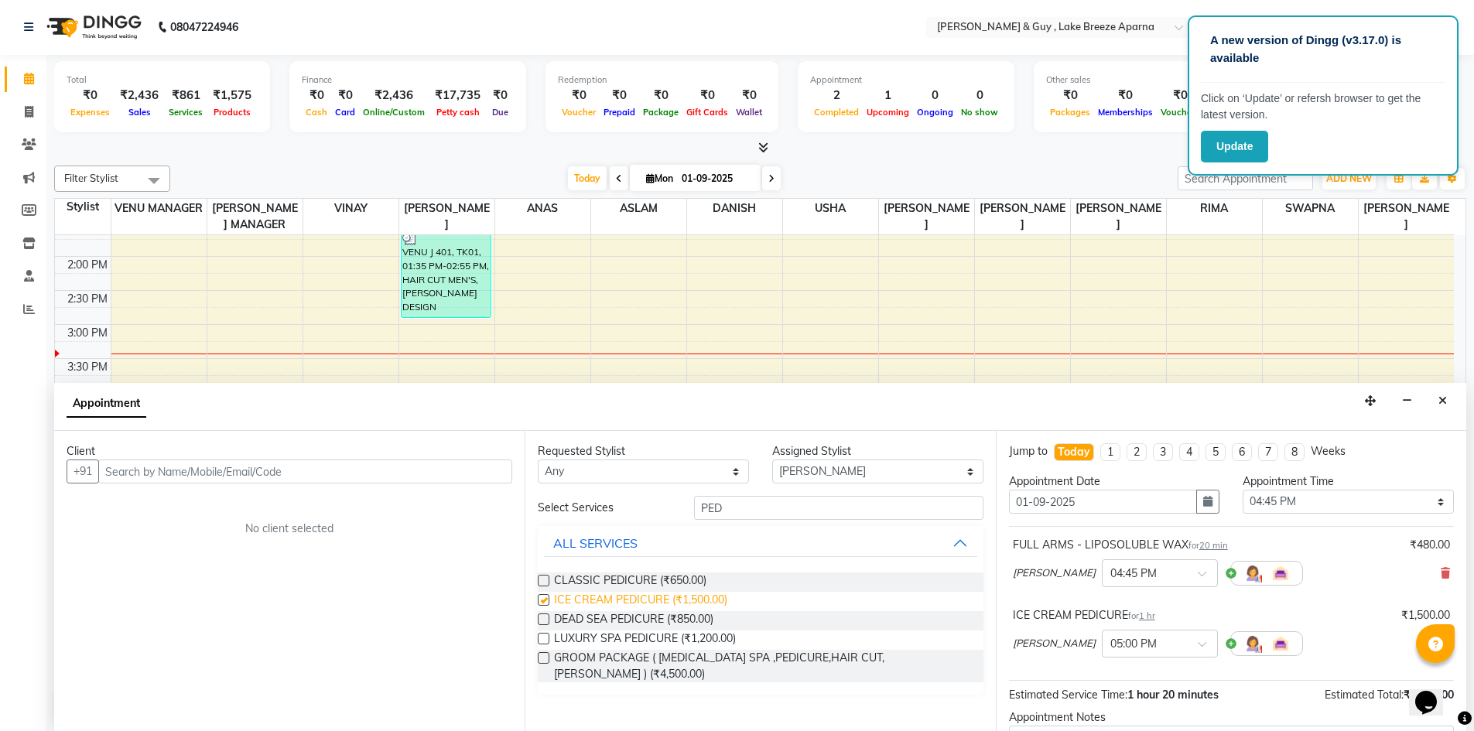
checkbox input "false"
drag, startPoint x: 775, startPoint y: 514, endPoint x: 557, endPoint y: 534, distance: 218.4
click at [583, 534] on div "Select Services PED ALL SERVICES CLASSIC PEDICURE (₹650.00) ICE CREAM PEDICURE …" at bounding box center [760, 595] width 445 height 199
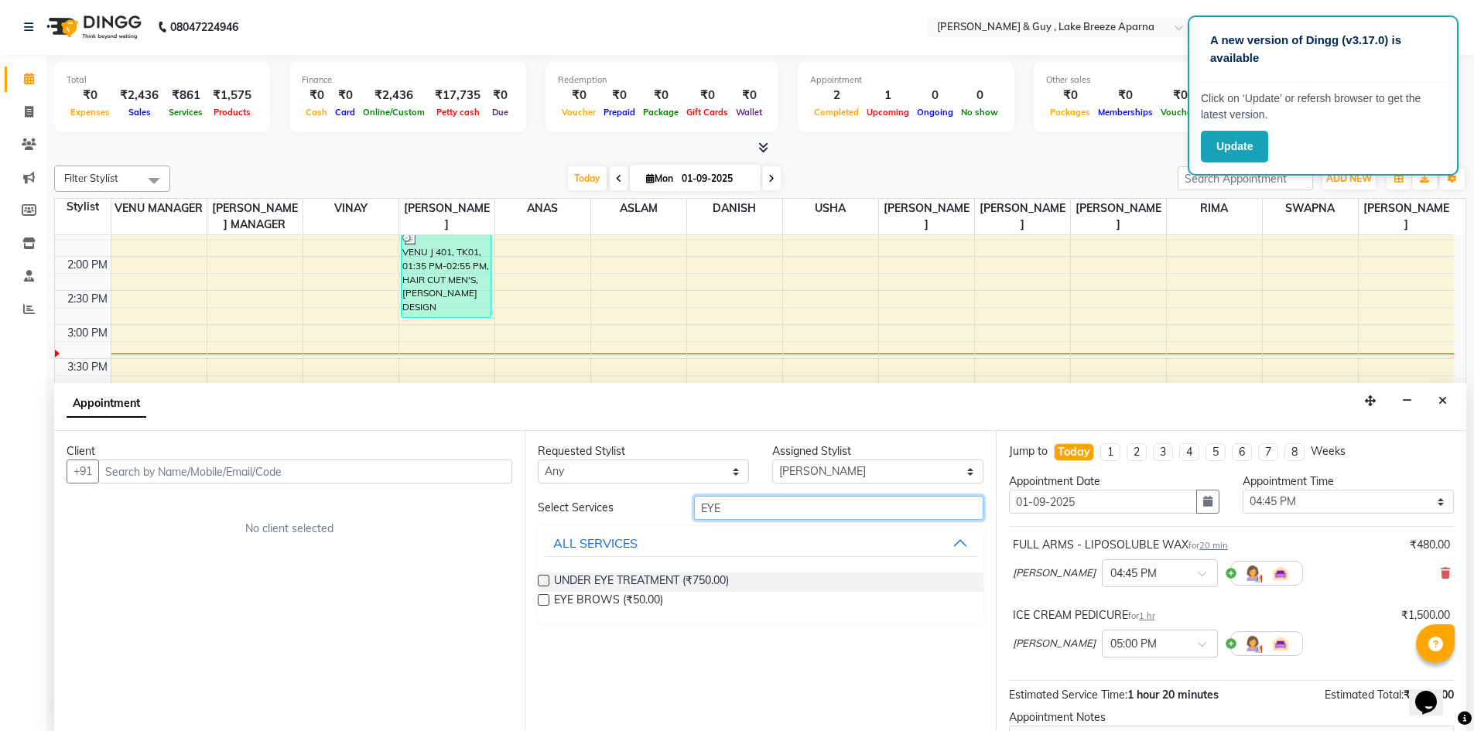
type input "EYE"
click at [550, 588] on div "UNDER EYE TREATMENT (₹750.00)" at bounding box center [760, 582] width 445 height 19
click at [545, 602] on label at bounding box center [544, 600] width 12 height 12
click at [545, 602] on input "checkbox" at bounding box center [543, 602] width 10 height 10
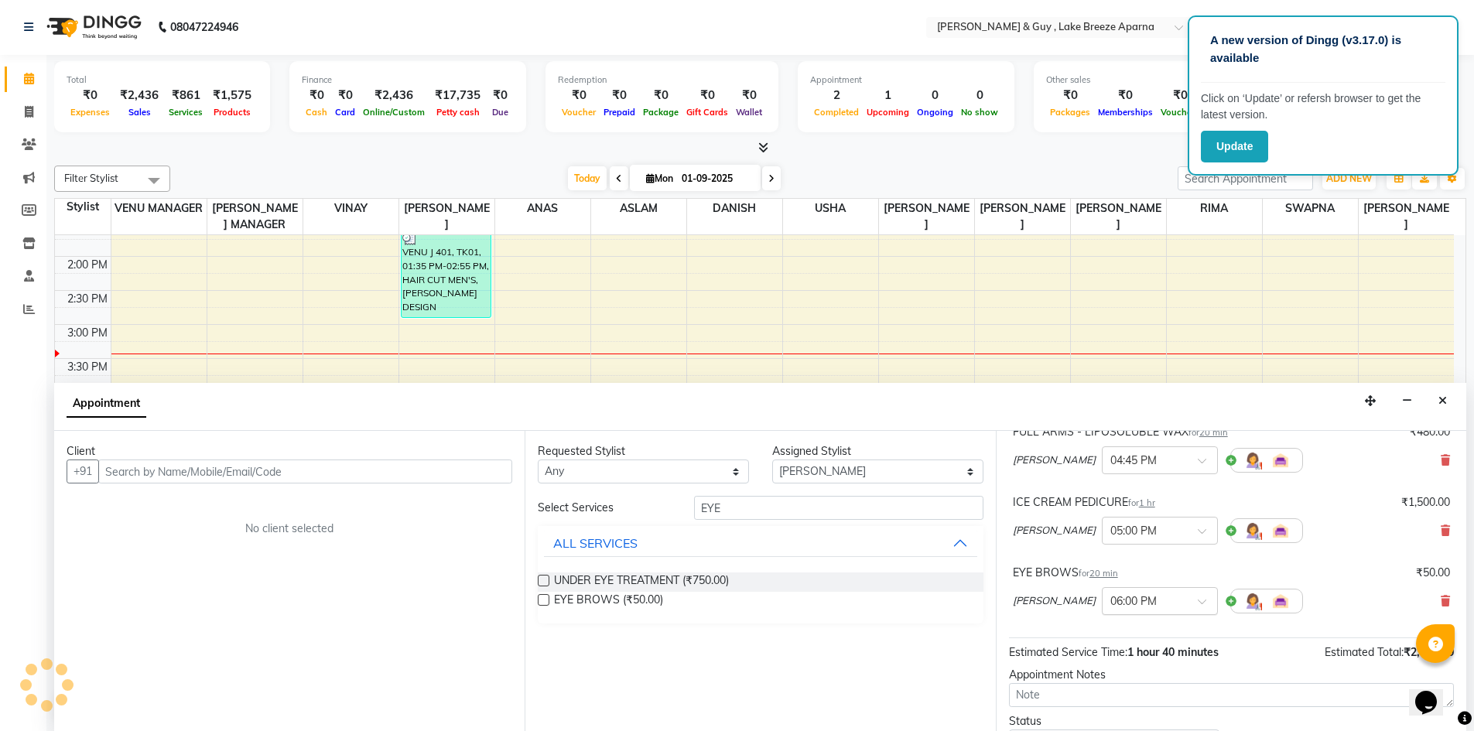
scroll to position [235, 0]
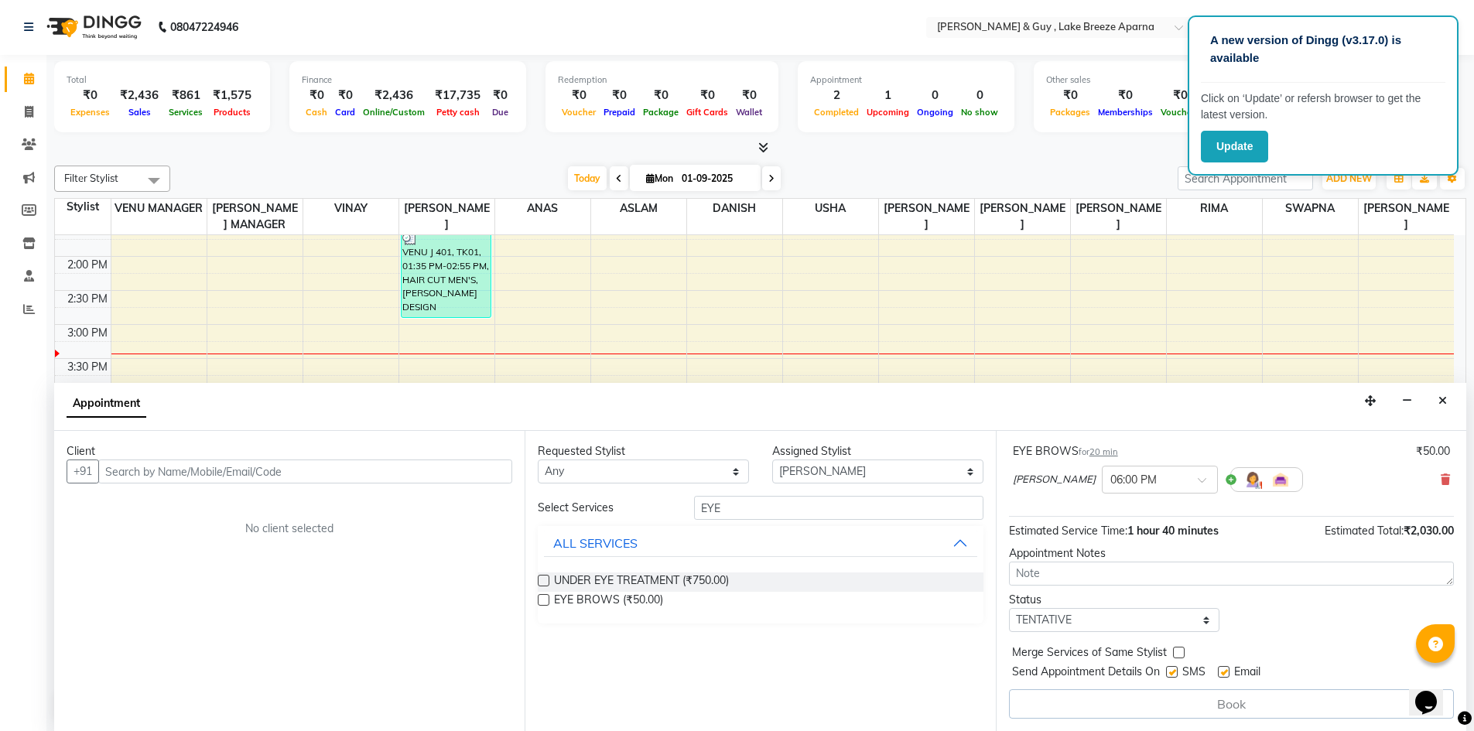
click at [1247, 717] on div "Book" at bounding box center [1231, 704] width 445 height 29
click at [543, 596] on label at bounding box center [544, 600] width 12 height 12
click at [543, 597] on input "checkbox" at bounding box center [543, 602] width 10 height 10
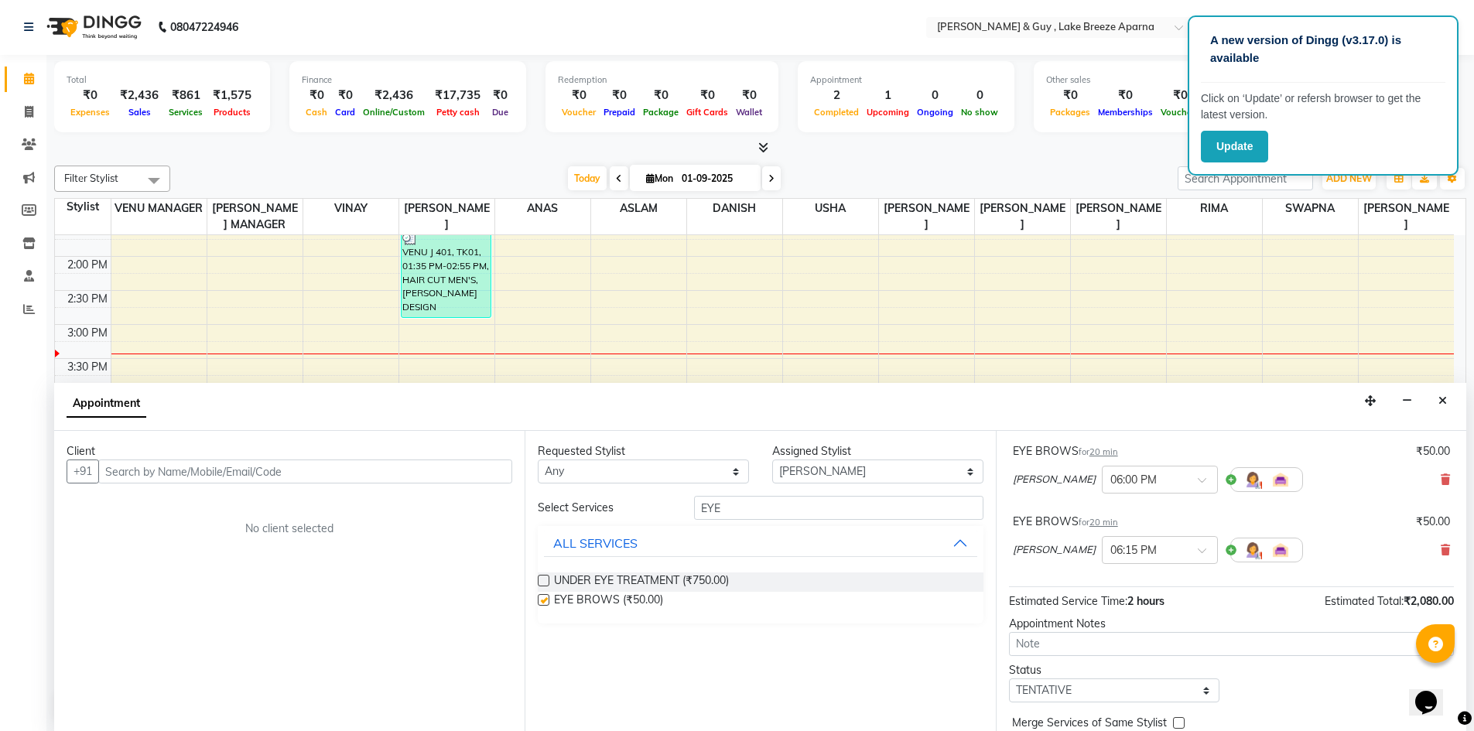
checkbox input "false"
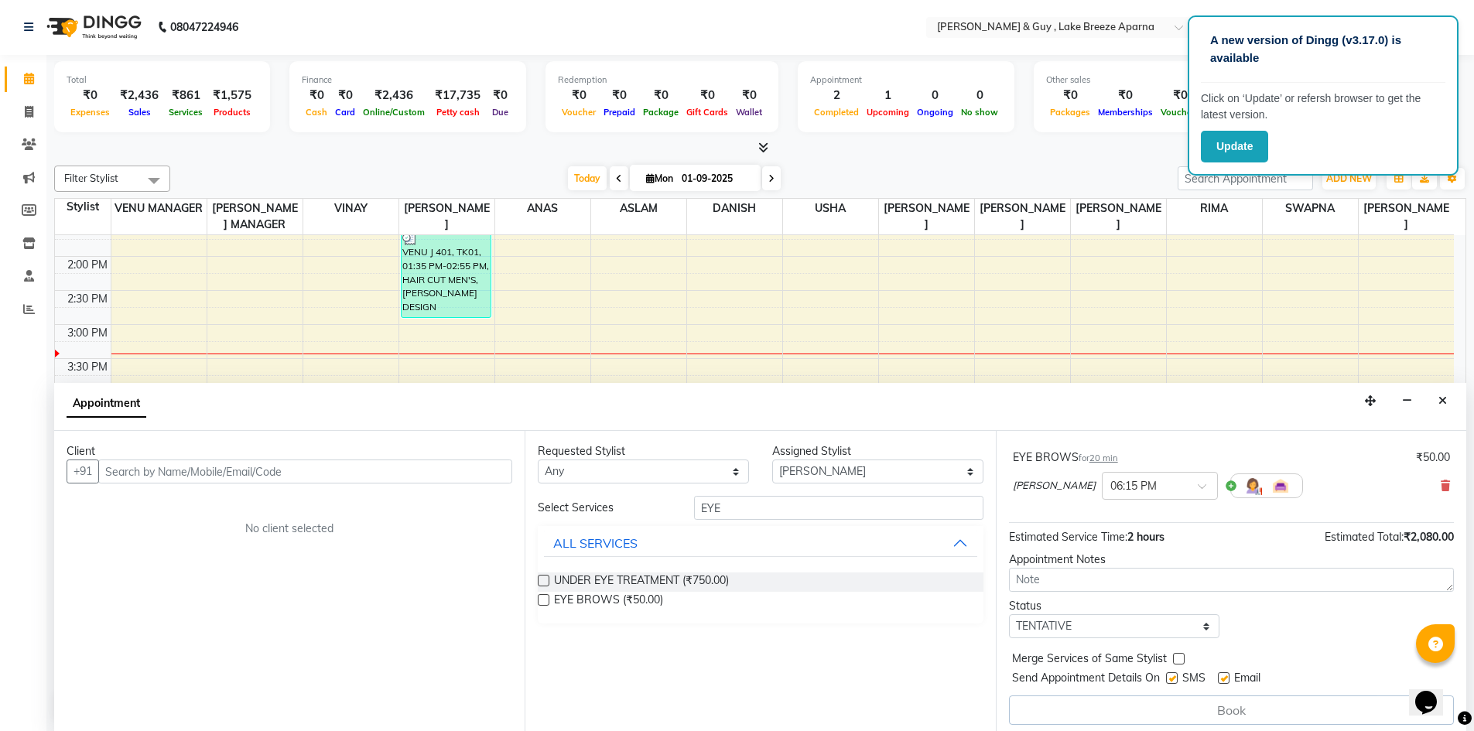
scroll to position [305, 0]
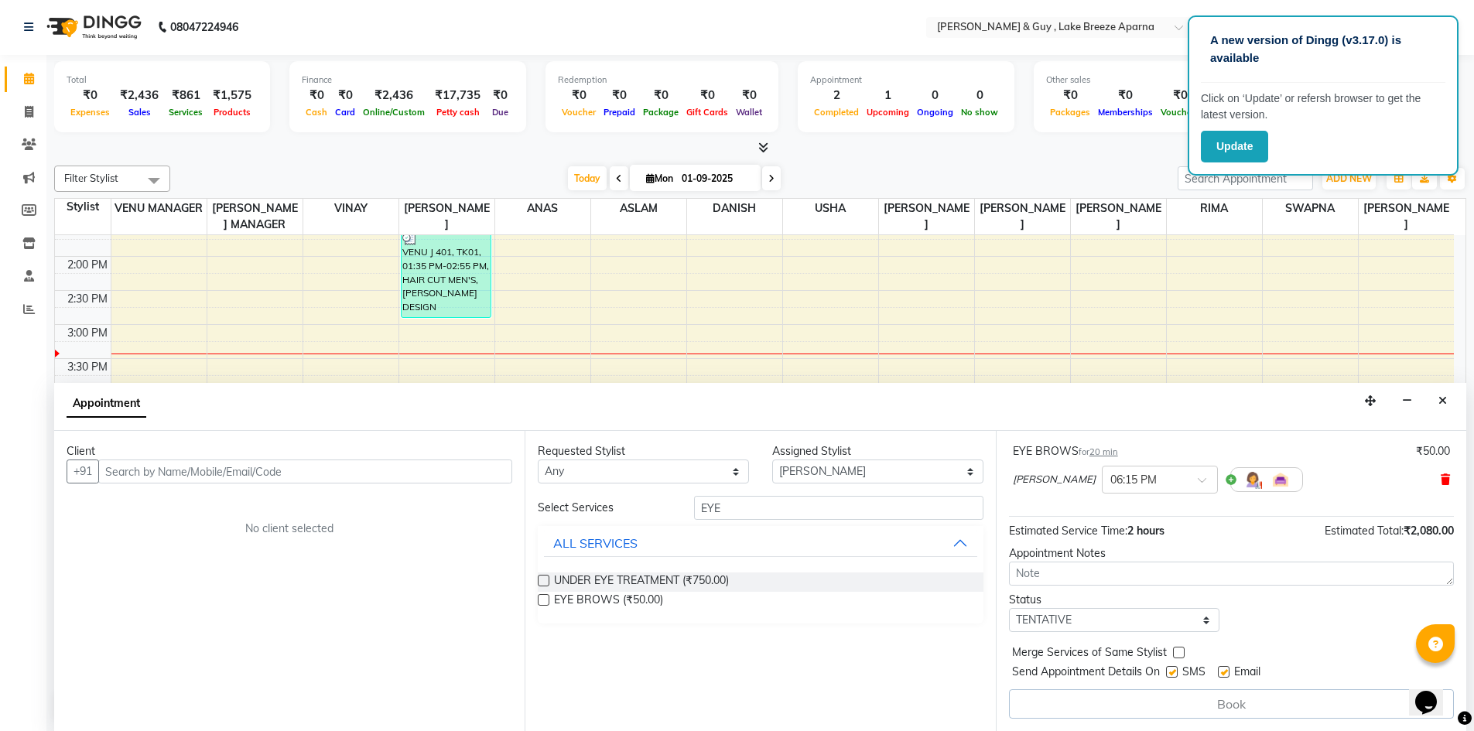
click at [1441, 479] on icon at bounding box center [1445, 479] width 9 height 11
drag, startPoint x: 351, startPoint y: 474, endPoint x: 344, endPoint y: 480, distance: 8.8
click at [344, 480] on input "text" at bounding box center [305, 472] width 414 height 24
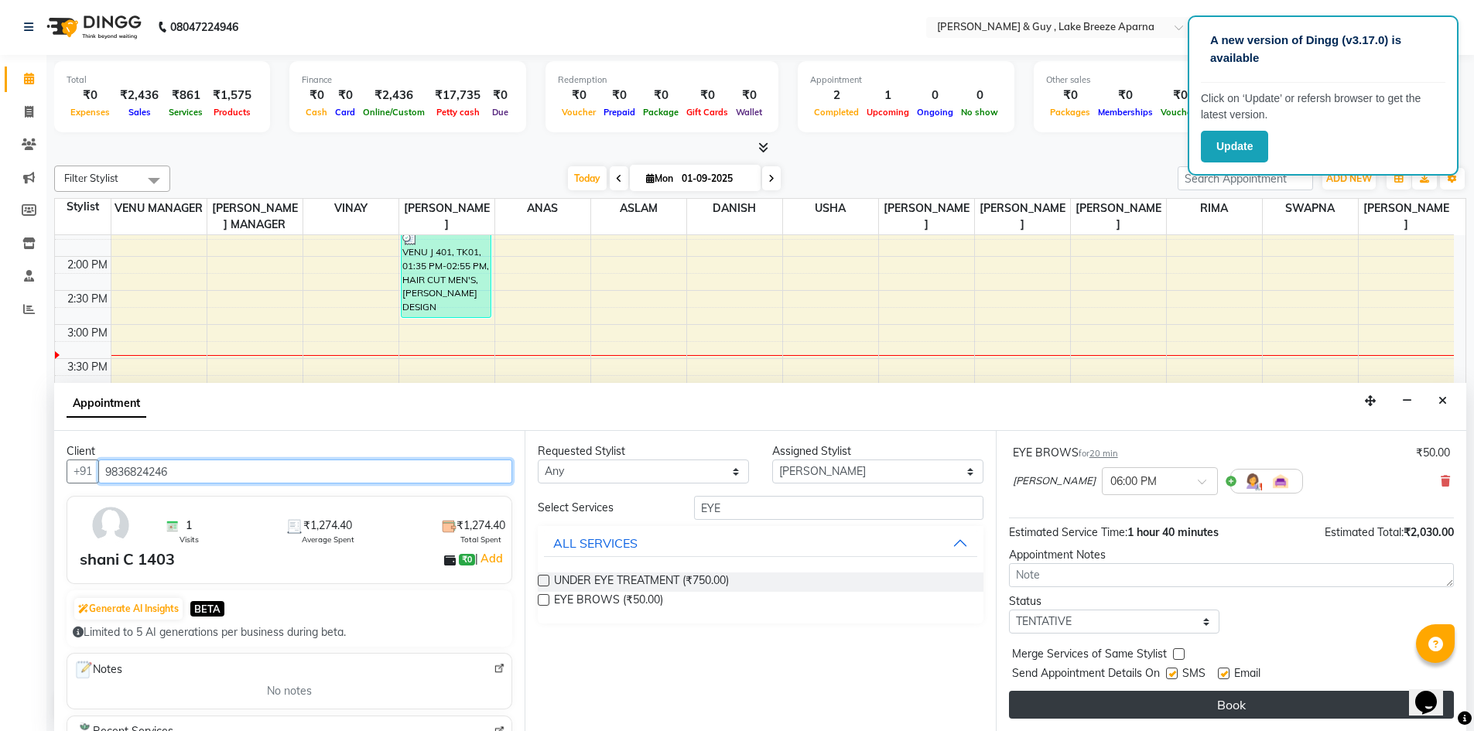
type input "9836824246"
click at [1141, 704] on button "Book" at bounding box center [1231, 705] width 445 height 28
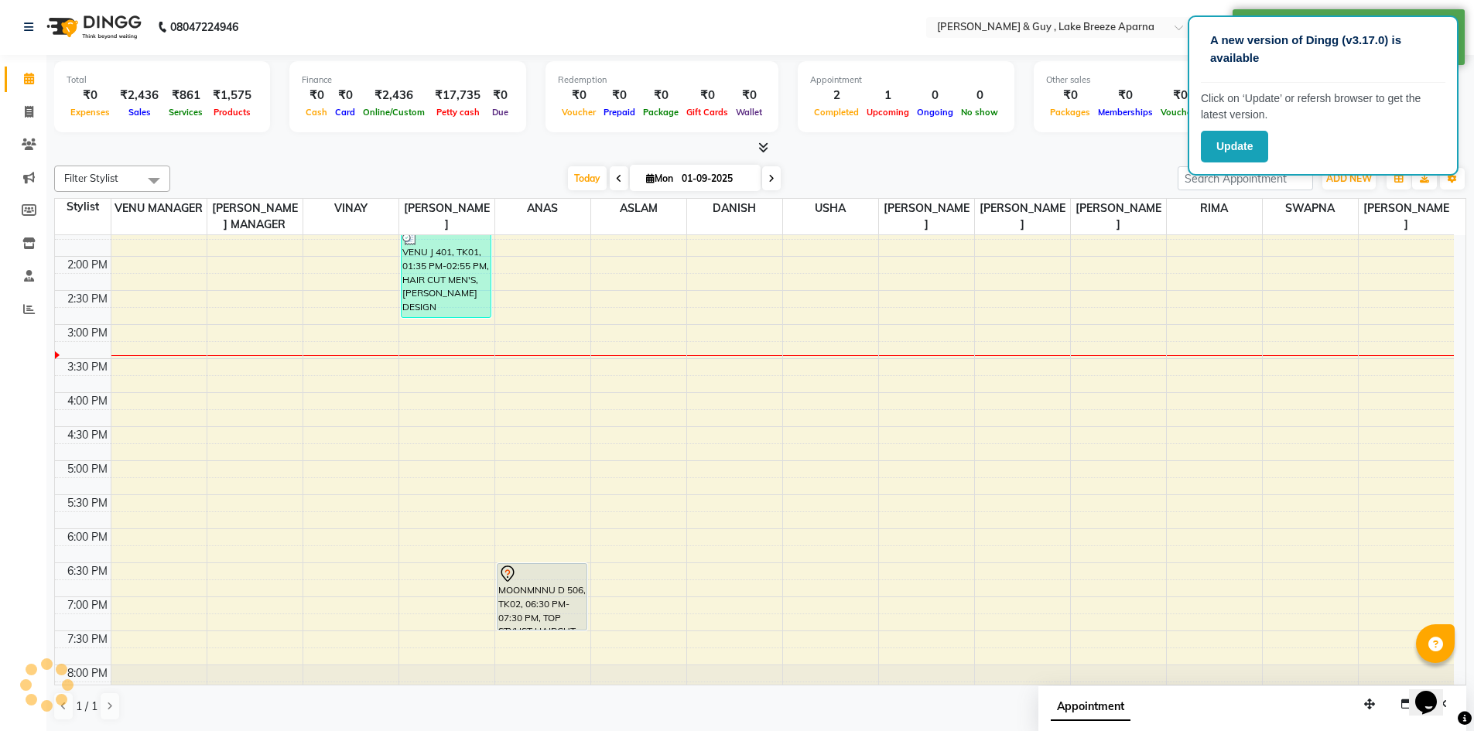
scroll to position [0, 0]
